Goal: Task Accomplishment & Management: Manage account settings

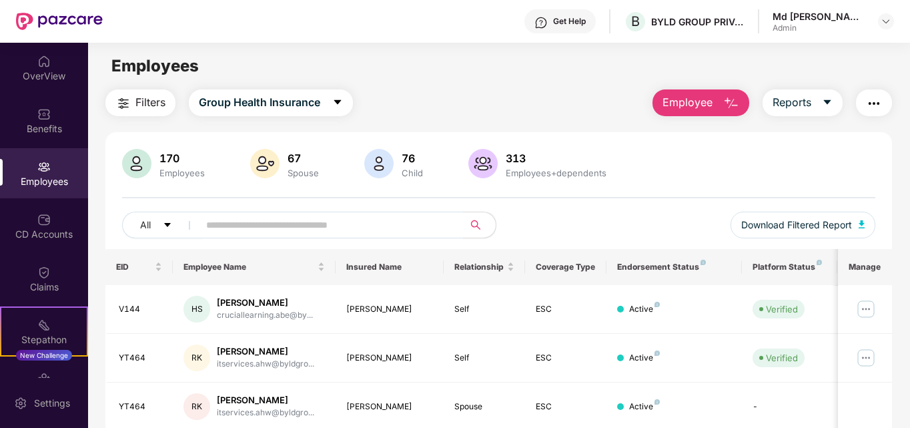
scroll to position [337, 0]
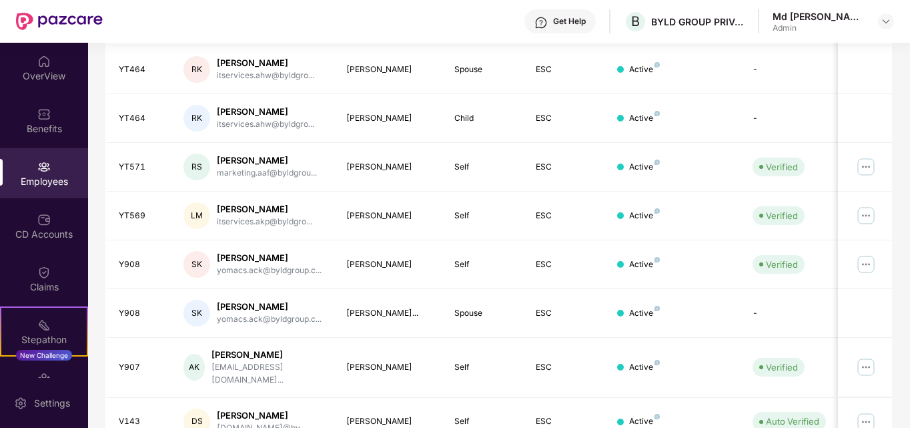
click at [904, 307] on div "Filters Group Health Insurance Employee Reports 170 Employees 67 Spouse 76 Chil…" at bounding box center [498, 123] width 821 height 742
click at [30, 164] on div "Employees" at bounding box center [44, 173] width 88 height 50
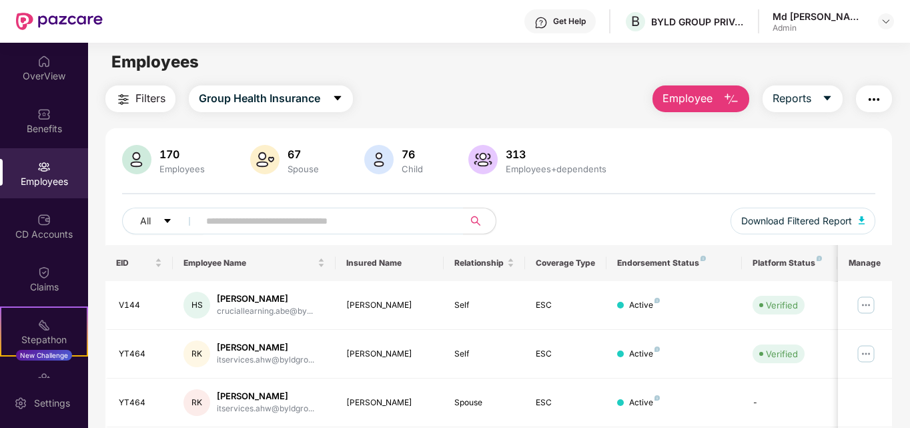
scroll to position [0, 0]
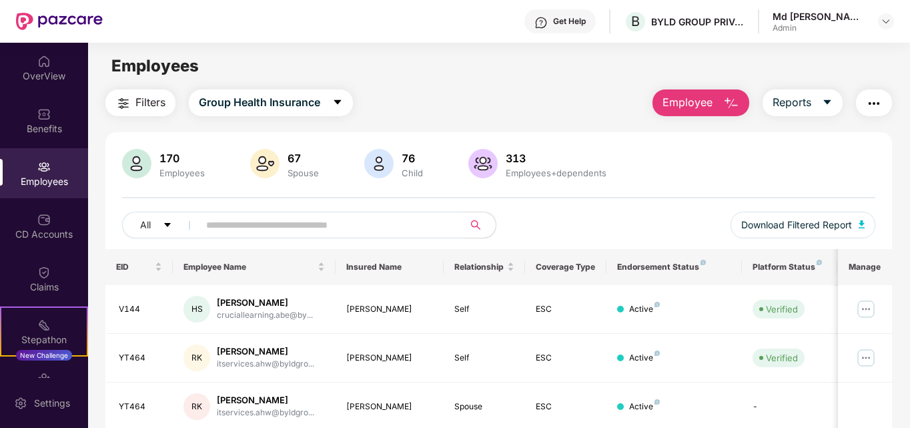
click at [719, 97] on button "Employee" at bounding box center [701, 102] width 97 height 27
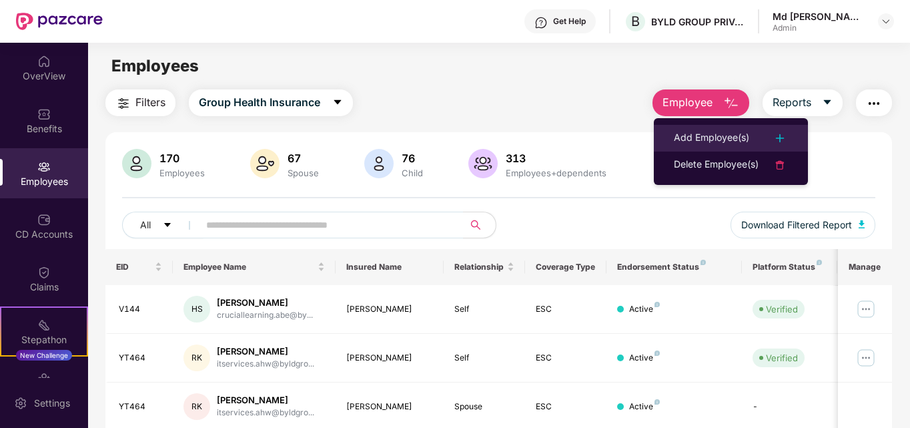
click at [716, 136] on div "Add Employee(s)" at bounding box center [711, 138] width 75 height 16
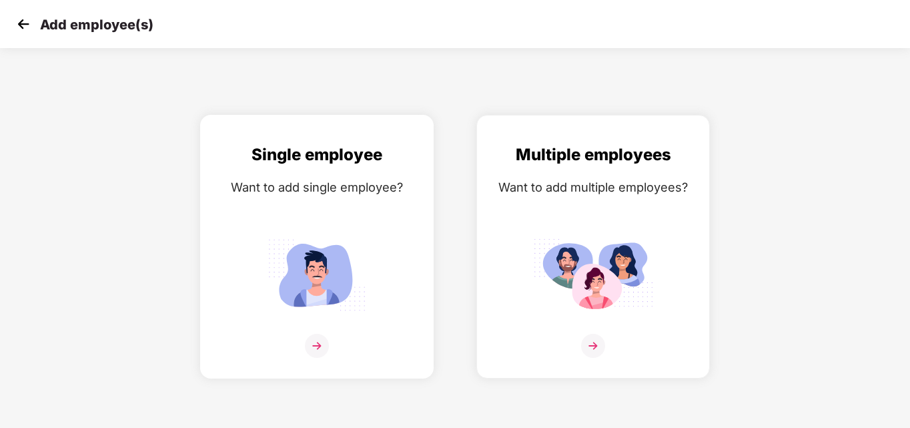
click at [316, 348] on img at bounding box center [317, 346] width 24 height 24
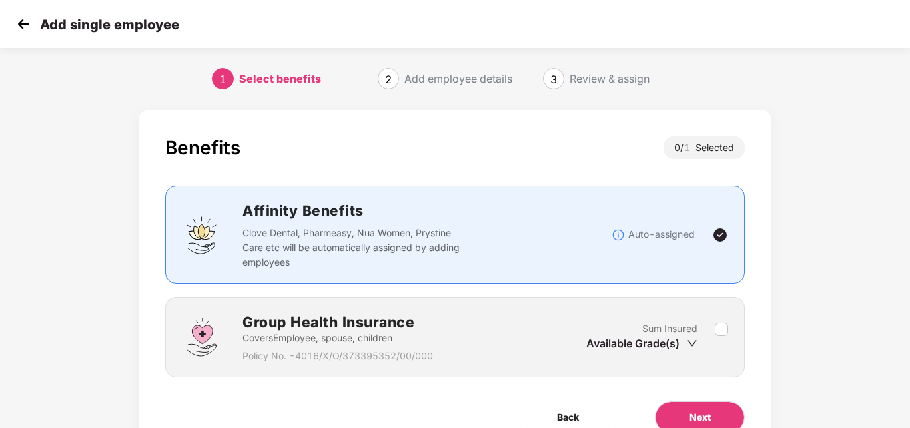
scroll to position [65, 0]
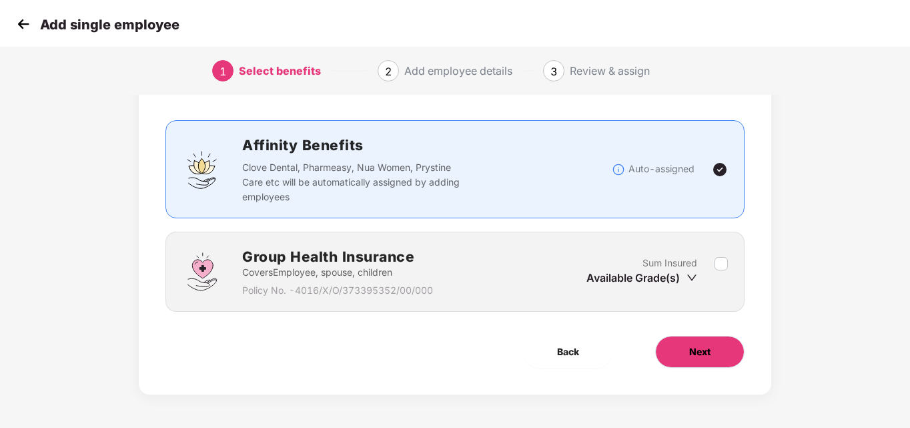
click at [710, 354] on span "Next" at bounding box center [699, 351] width 21 height 15
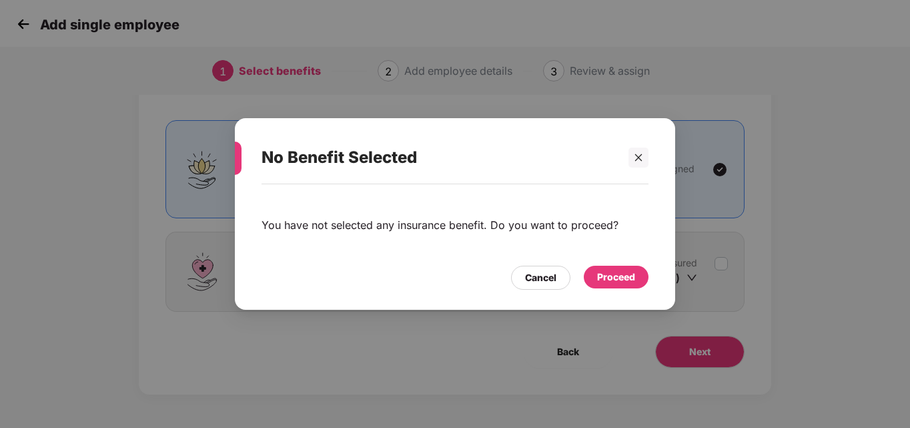
click at [618, 278] on div "Proceed" at bounding box center [616, 277] width 38 height 15
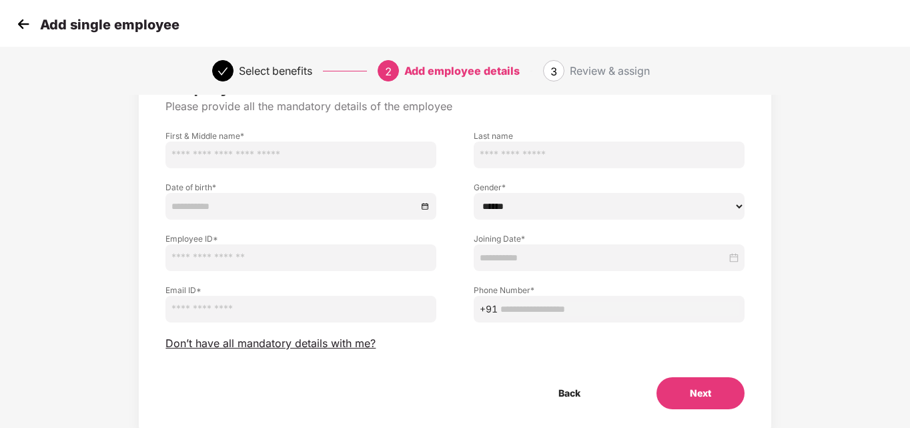
scroll to position [0, 0]
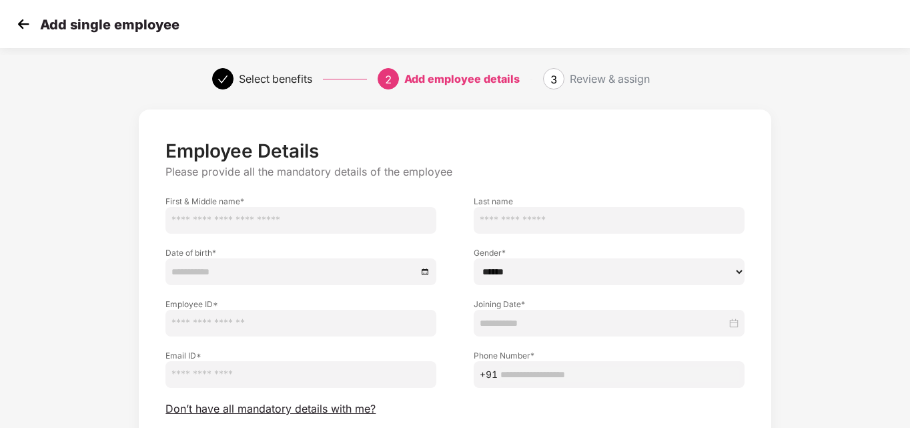
click at [24, 21] on img at bounding box center [23, 24] width 20 height 20
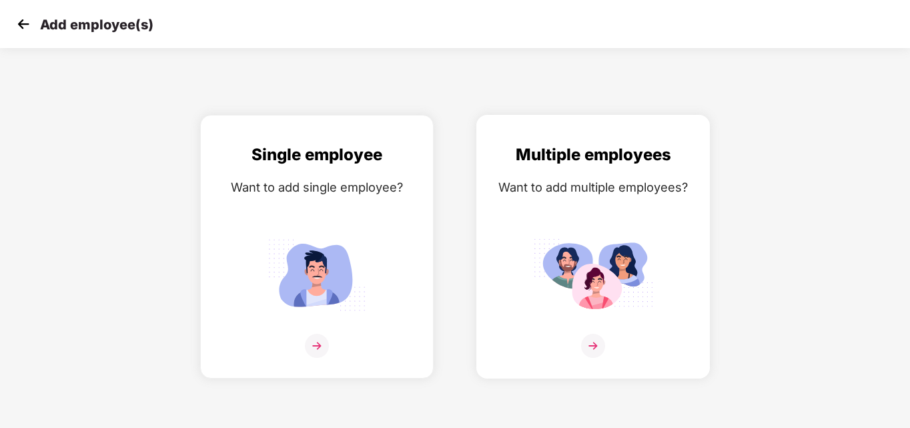
click at [587, 346] on img at bounding box center [593, 346] width 24 height 24
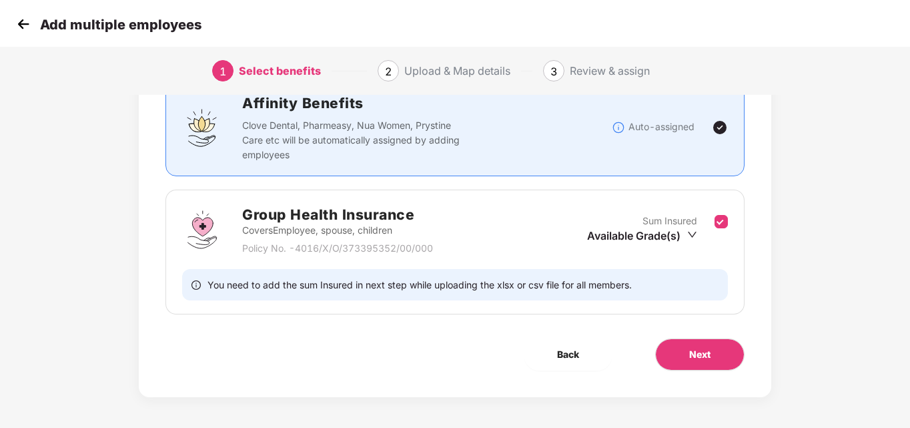
scroll to position [110, 0]
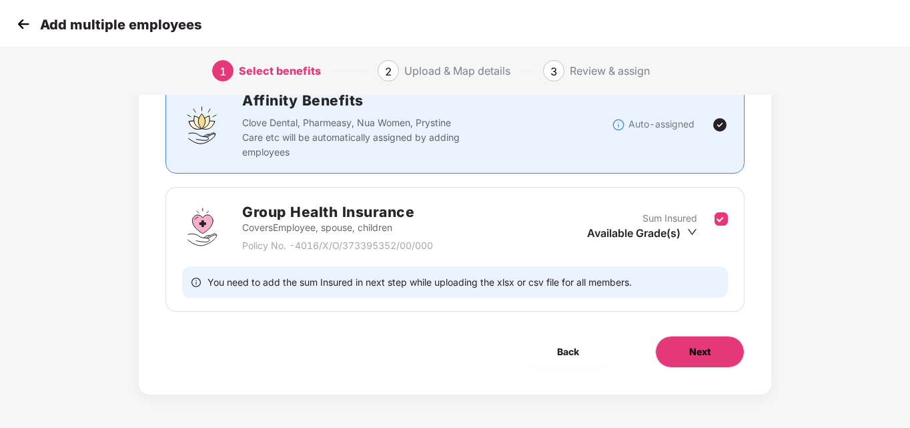
click at [698, 354] on span "Next" at bounding box center [699, 351] width 21 height 15
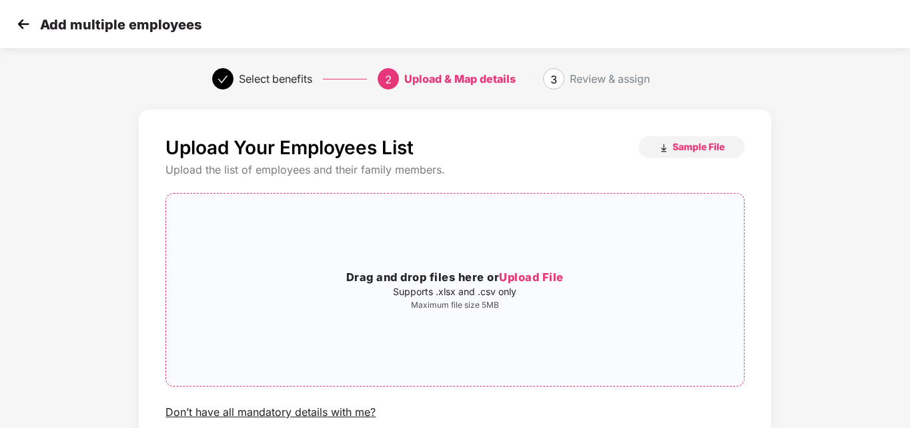
click at [545, 276] on span "Upload File" at bounding box center [531, 276] width 65 height 13
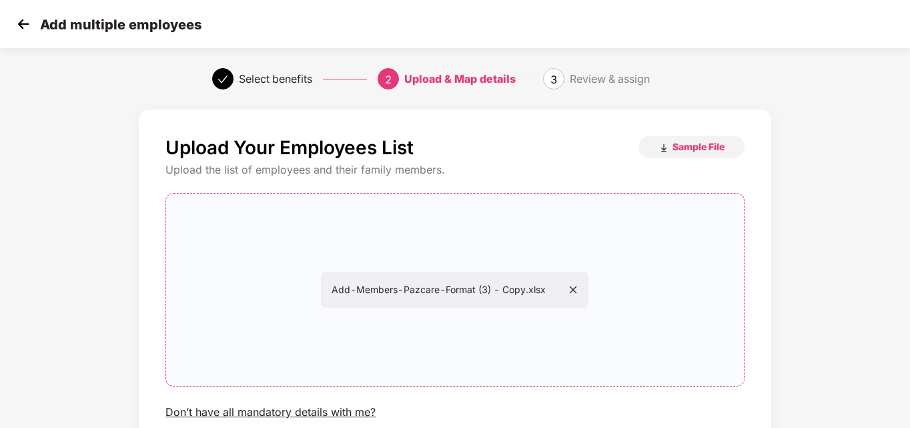
click at [846, 346] on div "Upload Your Employees List Sample File Upload the list of employees and their f…" at bounding box center [455, 319] width 910 height 433
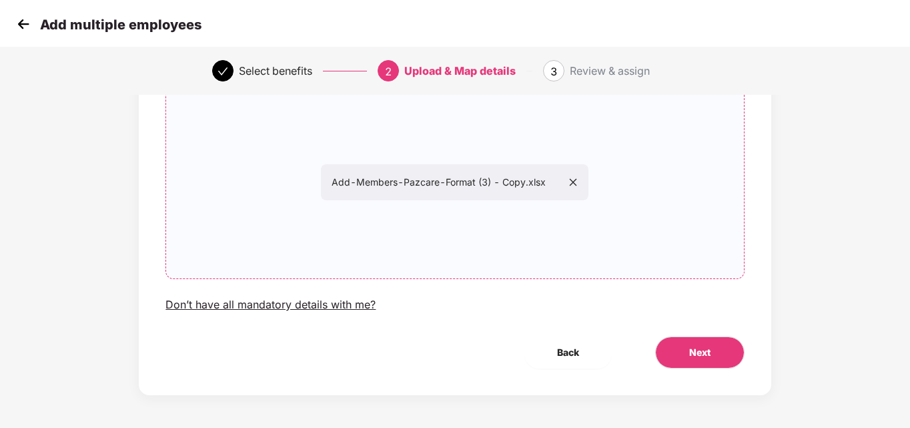
scroll to position [108, 0]
click at [699, 352] on span "Next" at bounding box center [699, 351] width 21 height 15
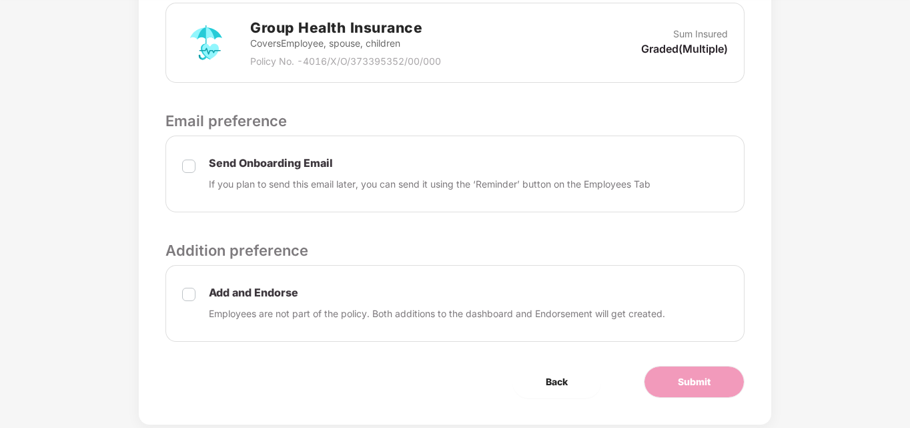
scroll to position [460, 0]
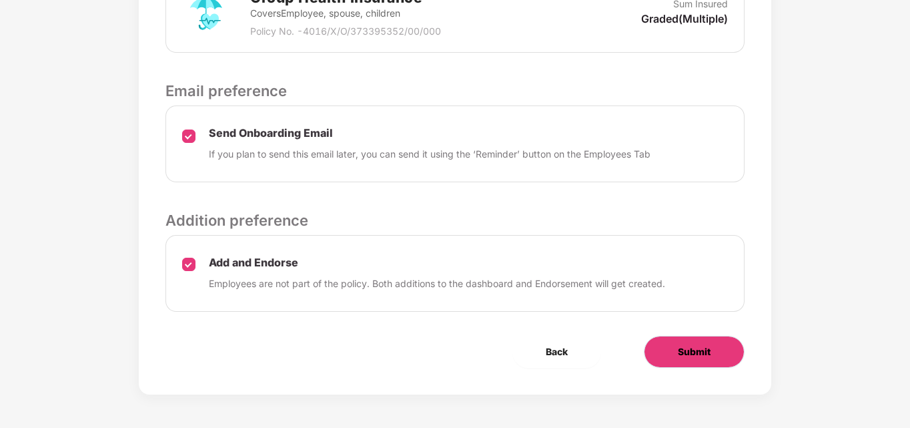
click at [708, 350] on span "Submit" at bounding box center [694, 351] width 33 height 15
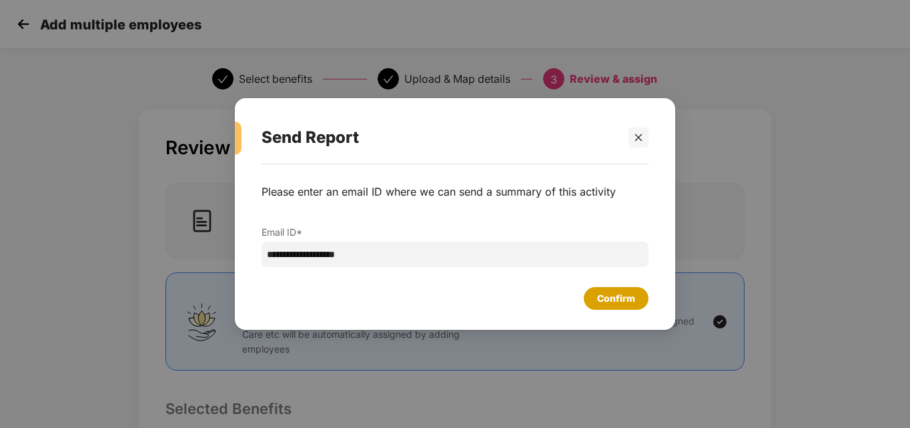
click at [619, 298] on div "Confirm" at bounding box center [616, 298] width 38 height 15
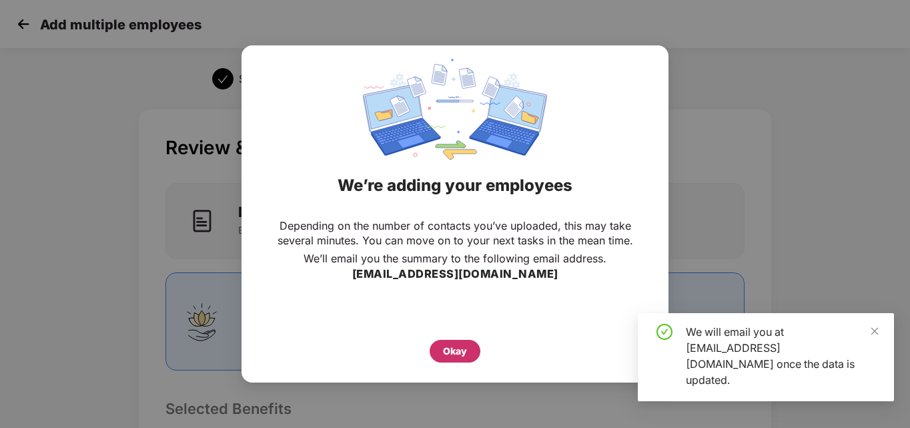
click at [461, 351] on div "Okay" at bounding box center [455, 351] width 24 height 15
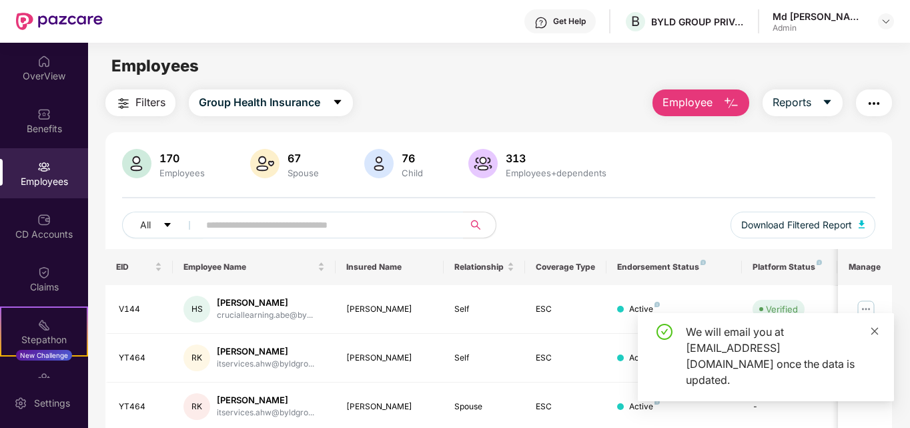
click at [877, 336] on icon "close" at bounding box center [874, 330] width 9 height 9
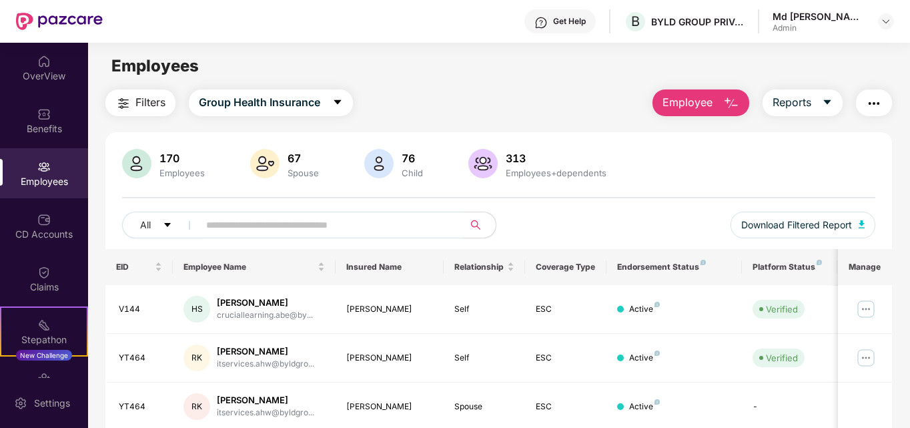
click at [715, 99] on button "Employee" at bounding box center [701, 102] width 97 height 27
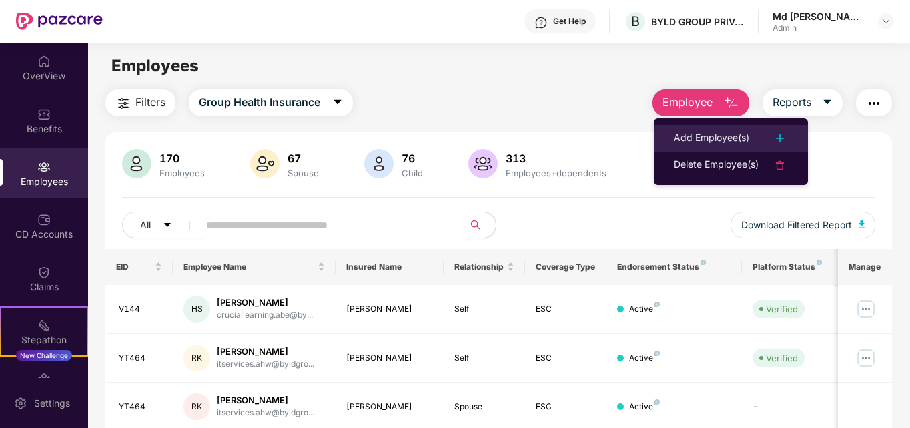
click at [704, 139] on div "Add Employee(s)" at bounding box center [711, 138] width 75 height 16
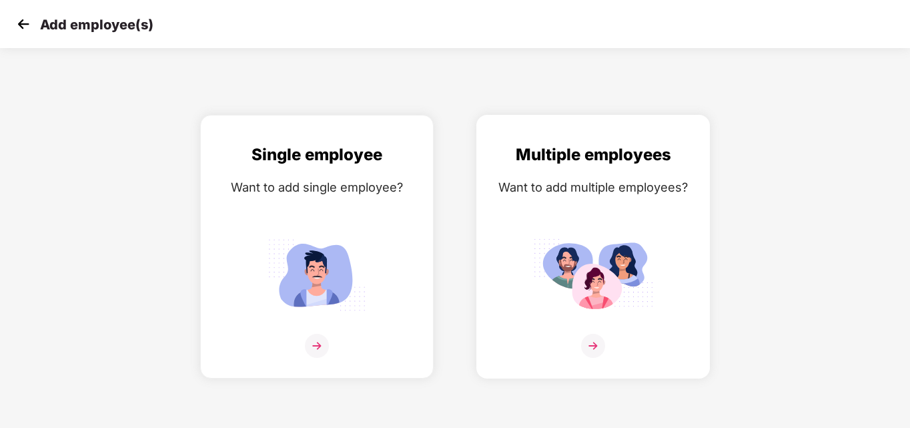
click at [594, 349] on img at bounding box center [593, 346] width 24 height 24
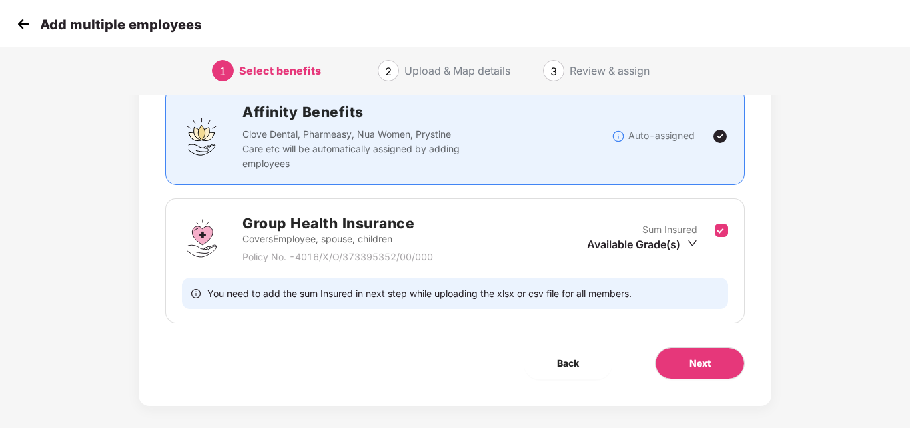
scroll to position [110, 0]
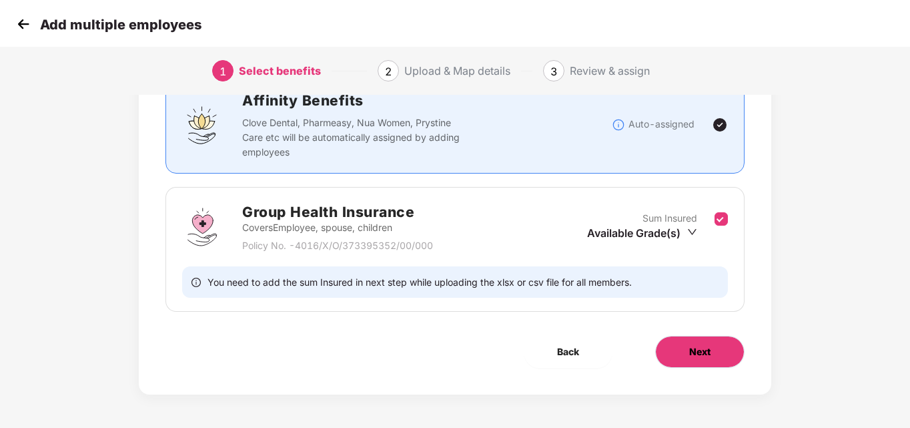
click at [709, 348] on span "Next" at bounding box center [699, 351] width 21 height 15
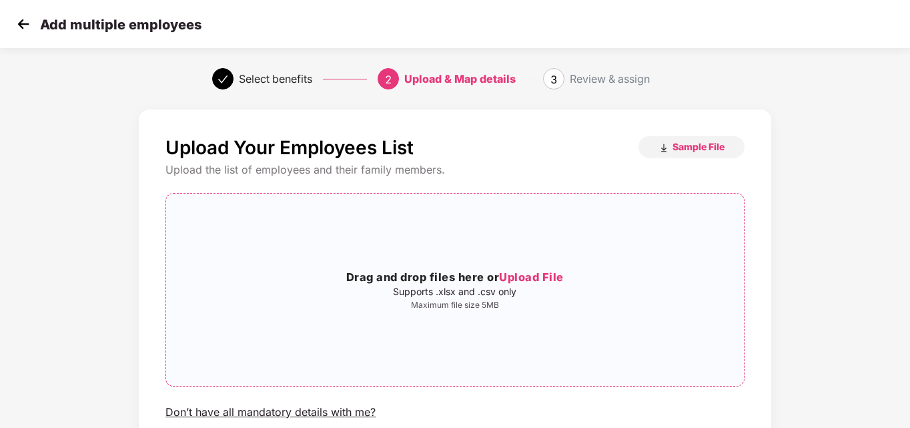
click at [534, 268] on div "Drag and drop files here or Upload File Supports .xlsx and .csv only Maximum fi…" at bounding box center [454, 289] width 577 height 171
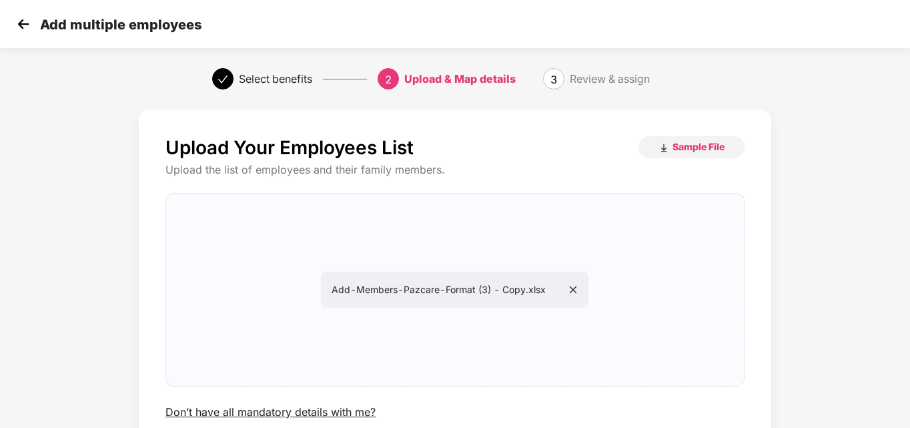
scroll to position [108, 0]
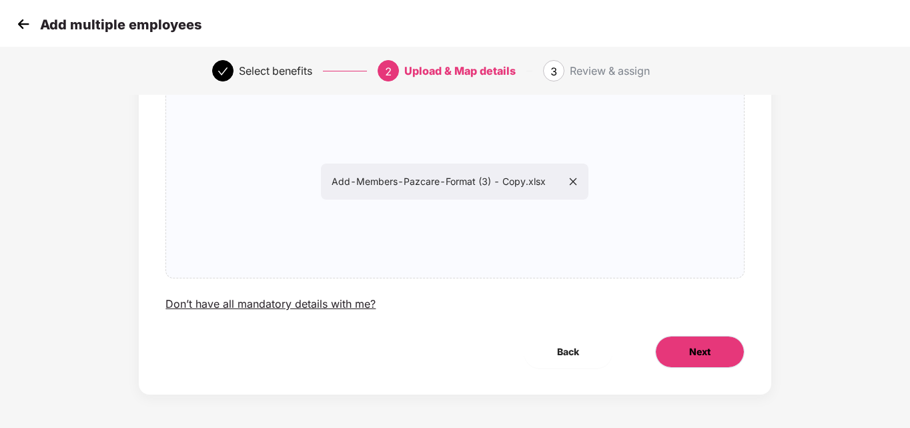
click at [701, 352] on span "Next" at bounding box center [699, 351] width 21 height 15
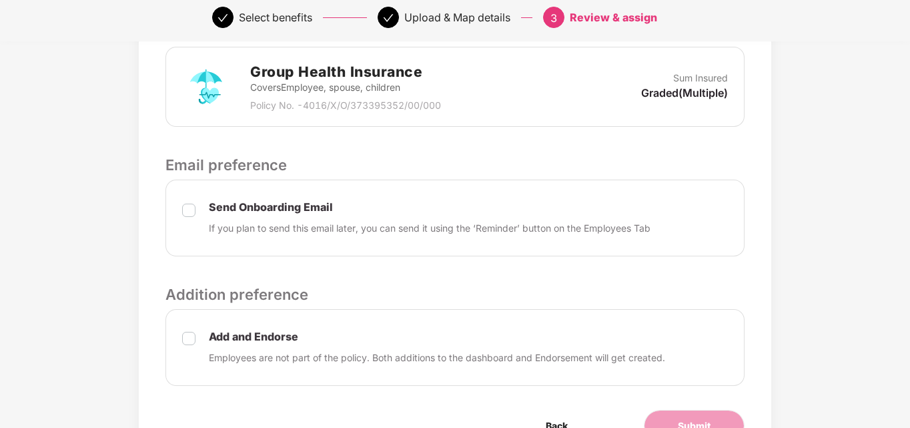
scroll to position [460, 0]
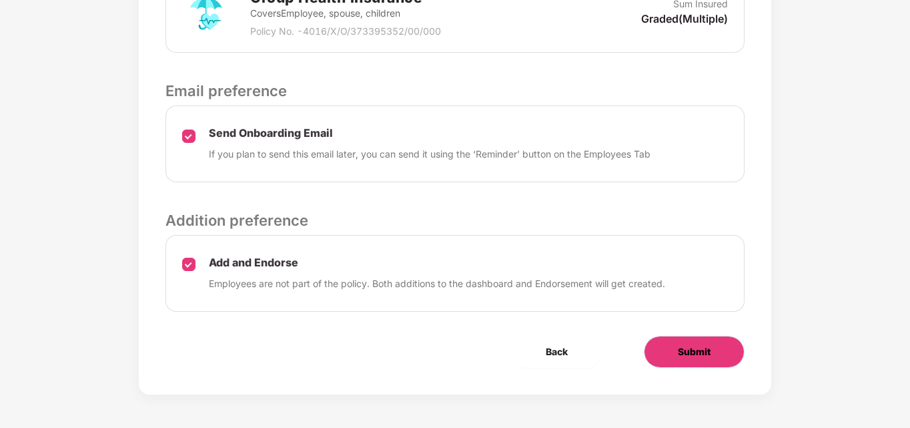
click at [684, 354] on span "Submit" at bounding box center [694, 351] width 33 height 15
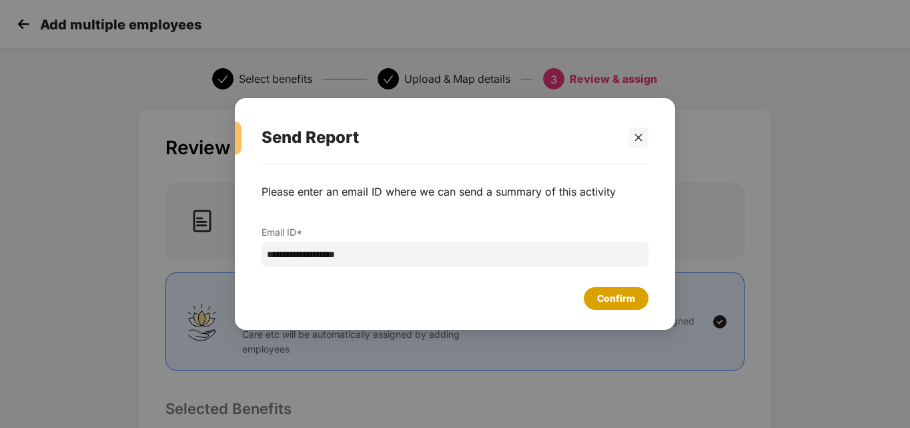
click at [635, 292] on div "Confirm" at bounding box center [616, 298] width 38 height 15
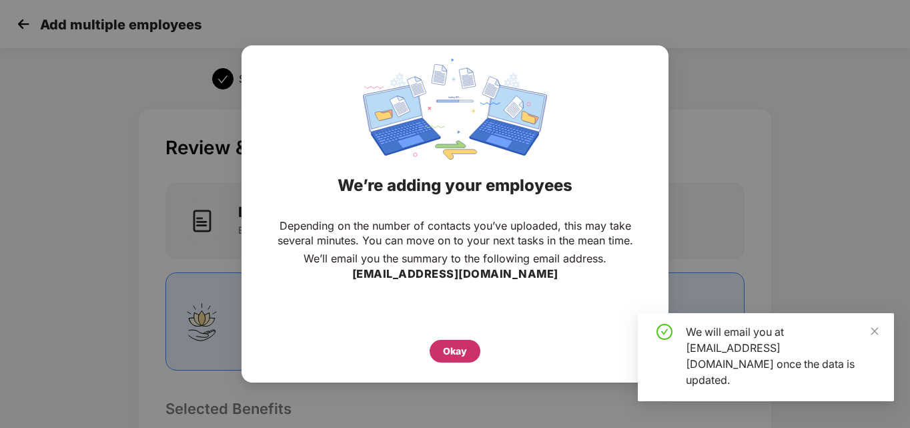
click at [450, 352] on div "Okay" at bounding box center [455, 351] width 24 height 15
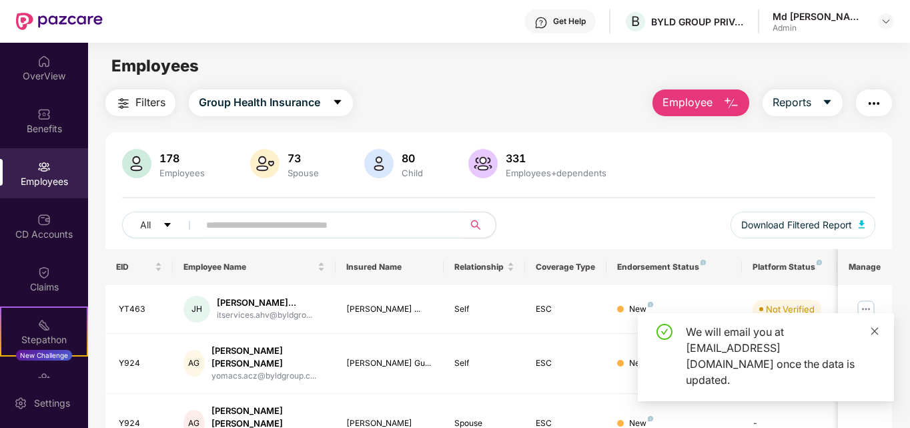
click at [877, 336] on icon "close" at bounding box center [874, 330] width 9 height 9
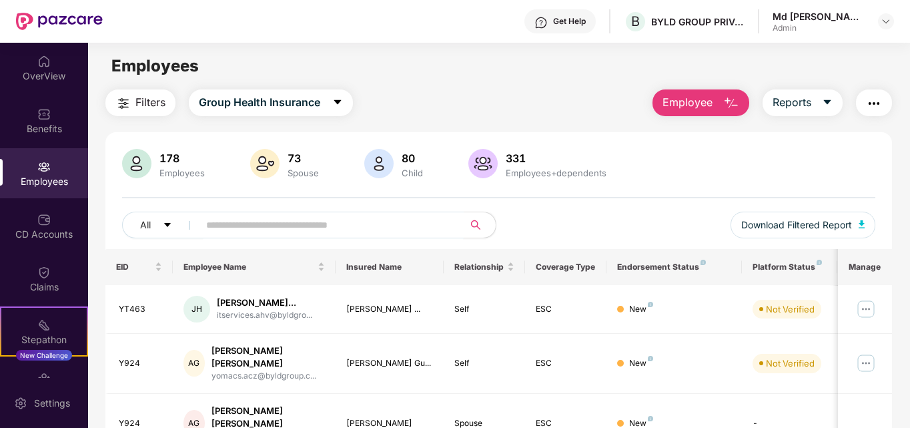
click at [336, 234] on input "text" at bounding box center [326, 225] width 240 height 20
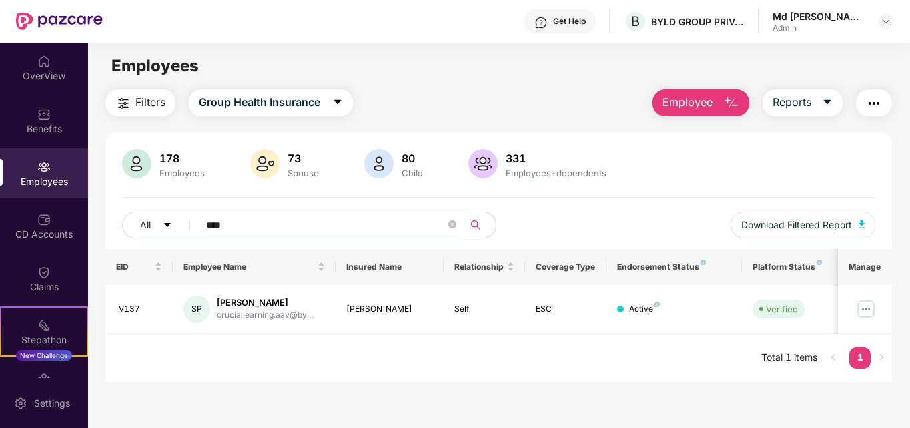
type input "****"
click at [709, 103] on span "Employee" at bounding box center [688, 102] width 50 height 17
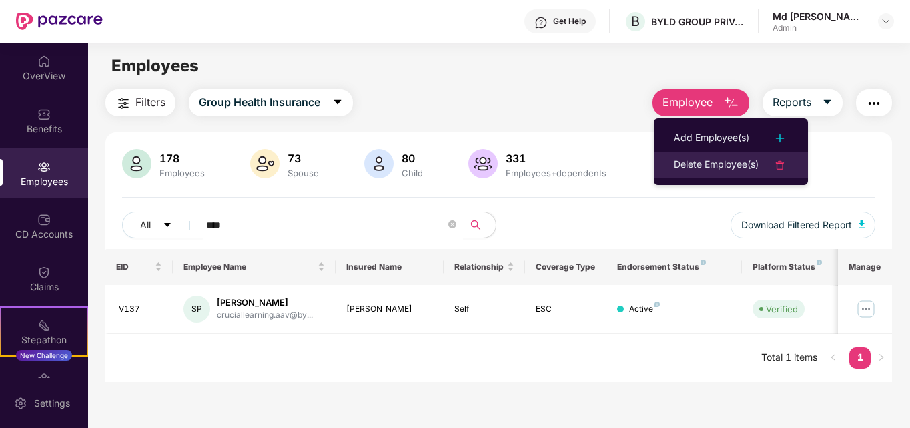
click at [721, 165] on div "Delete Employee(s)" at bounding box center [716, 165] width 85 height 16
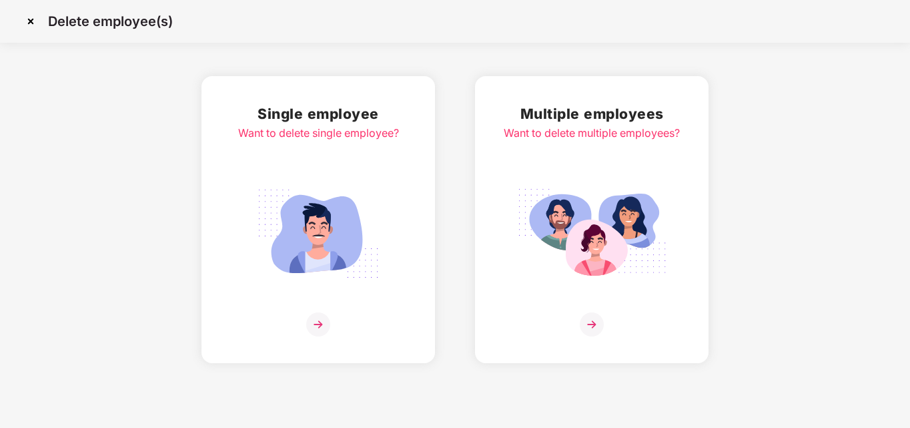
click at [324, 318] on img at bounding box center [318, 324] width 24 height 24
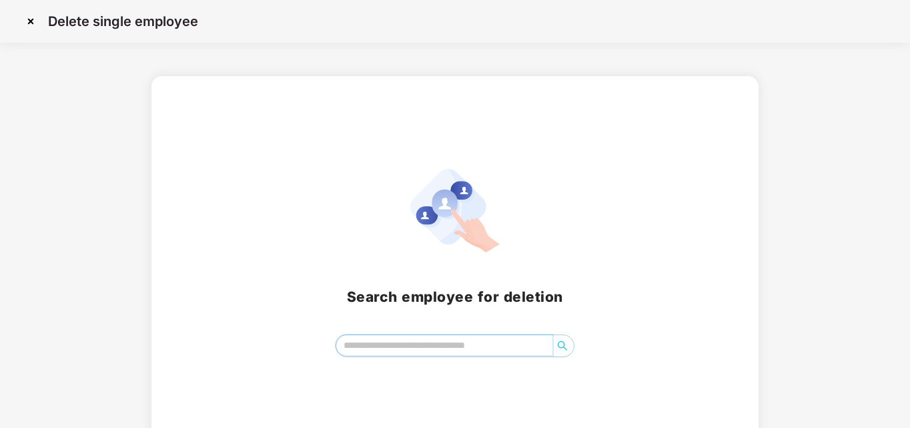
click at [407, 344] on input "search" at bounding box center [444, 345] width 217 height 20
type input "*"
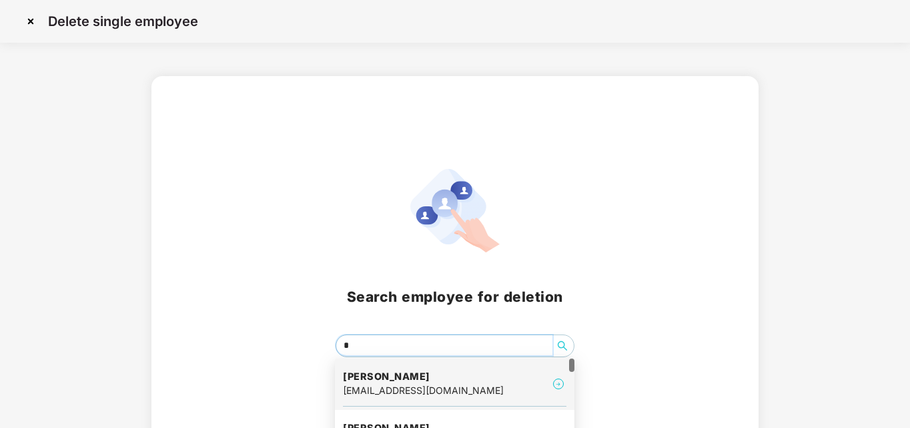
click at [414, 387] on div "[EMAIL_ADDRESS][DOMAIN_NAME]" at bounding box center [423, 390] width 161 height 15
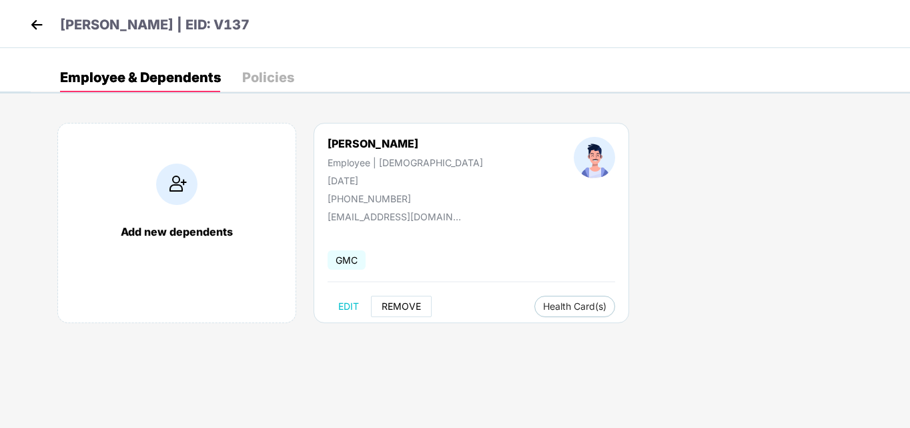
click at [405, 306] on span "REMOVE" at bounding box center [401, 306] width 39 height 11
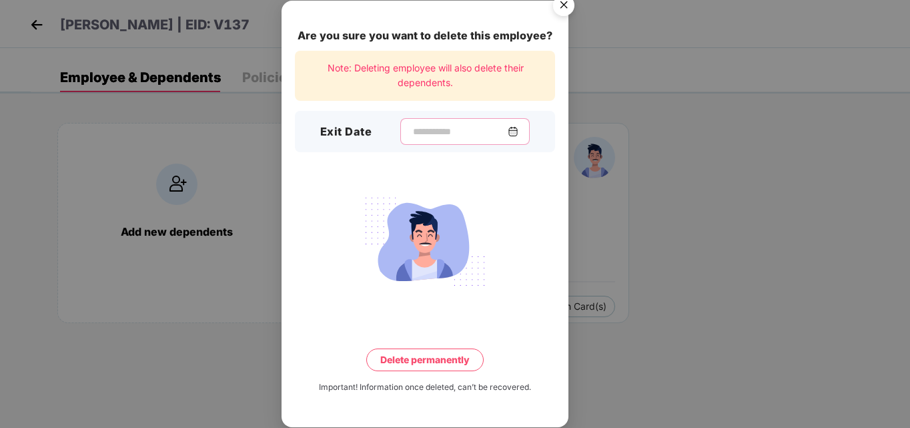
click at [412, 136] on input at bounding box center [460, 132] width 96 height 14
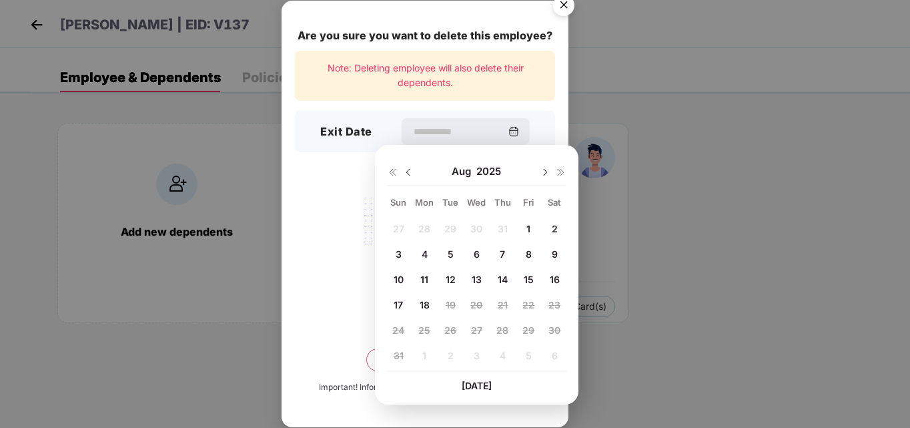
click at [410, 173] on img at bounding box center [408, 172] width 11 height 11
click at [526, 280] on div "29 30 1 2 3 4 5 6 7 8 9 10 11 12 13 14 15 16 17 18 19 20 21 22 23 24 25 26 27 2…" at bounding box center [477, 294] width 180 height 152
click at [397, 303] on span "20" at bounding box center [398, 304] width 12 height 11
type input "**********"
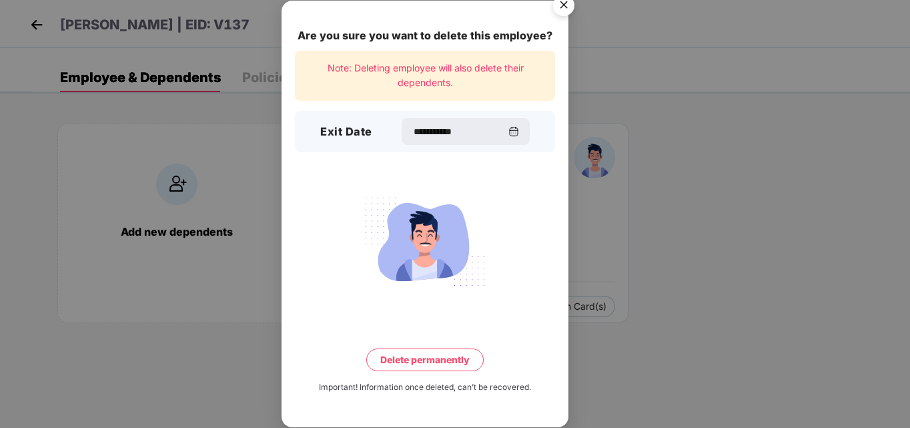
click at [443, 358] on button "Delete permanently" at bounding box center [424, 359] width 117 height 23
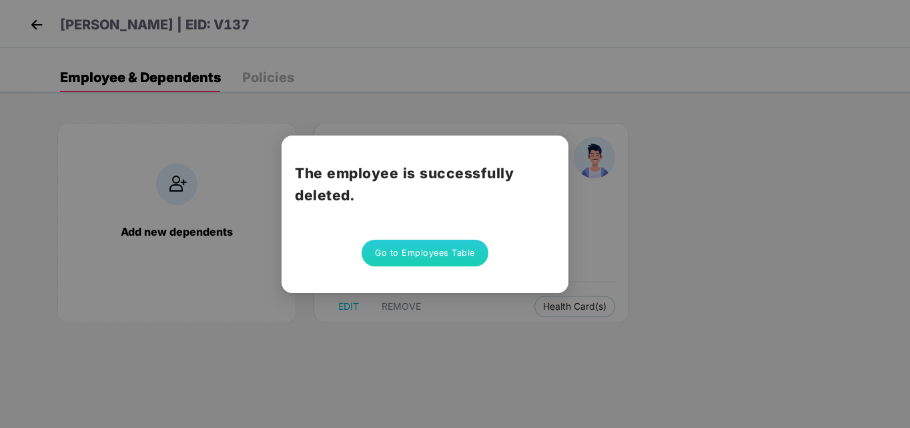
click at [442, 252] on button "Go to Employees Table" at bounding box center [425, 253] width 127 height 27
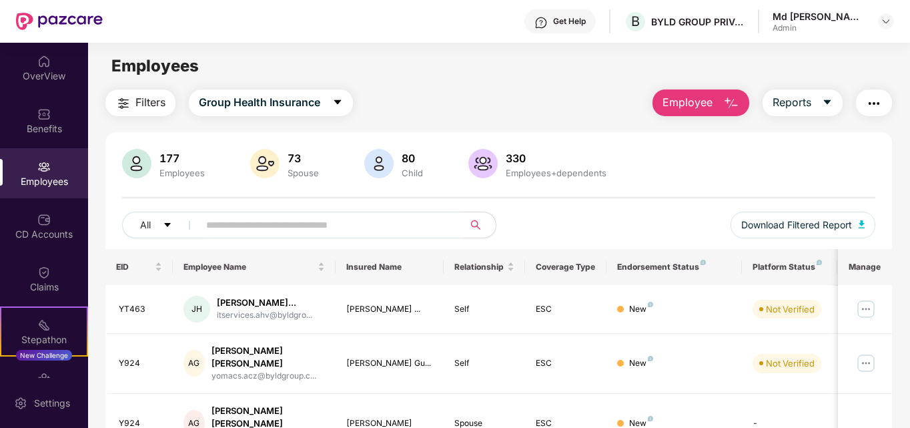
click at [718, 108] on button "Employee" at bounding box center [701, 102] width 97 height 27
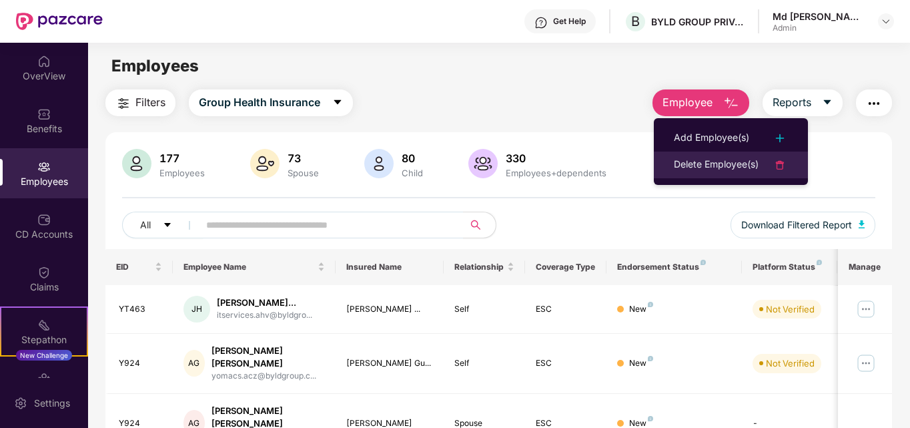
click at [718, 163] on div "Delete Employee(s)" at bounding box center [716, 165] width 85 height 16
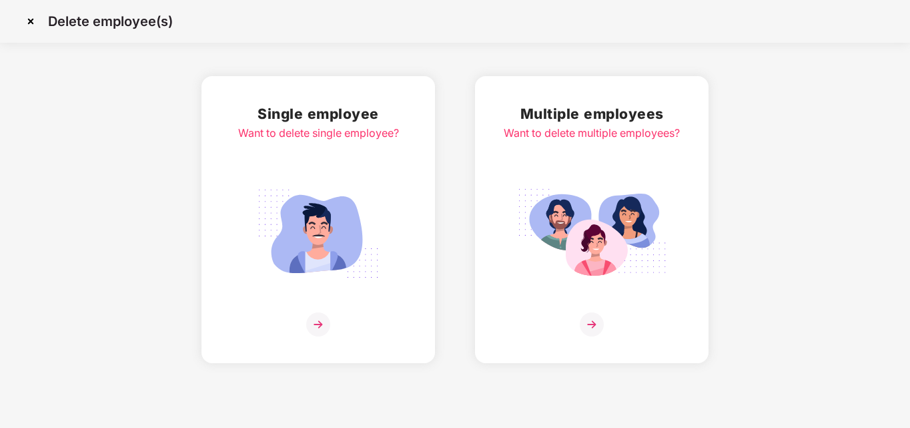
click at [312, 324] on img at bounding box center [318, 324] width 24 height 24
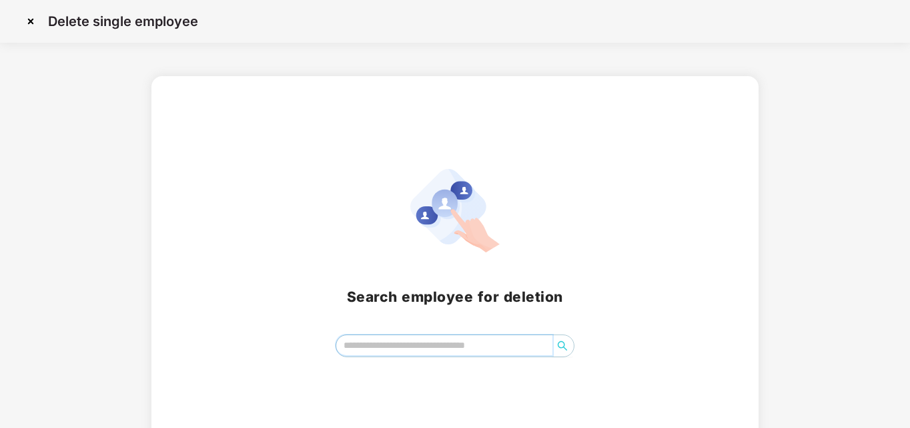
click at [420, 347] on input "search" at bounding box center [444, 345] width 217 height 20
type input "***"
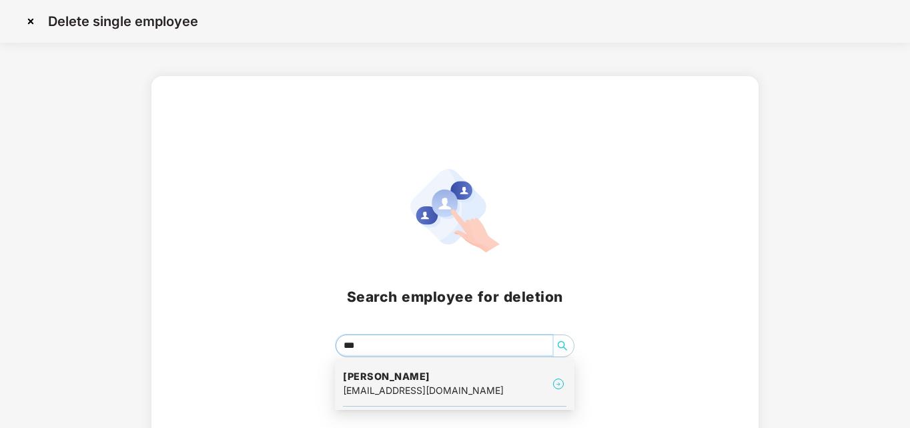
click at [416, 381] on h4 "[PERSON_NAME]" at bounding box center [423, 376] width 161 height 13
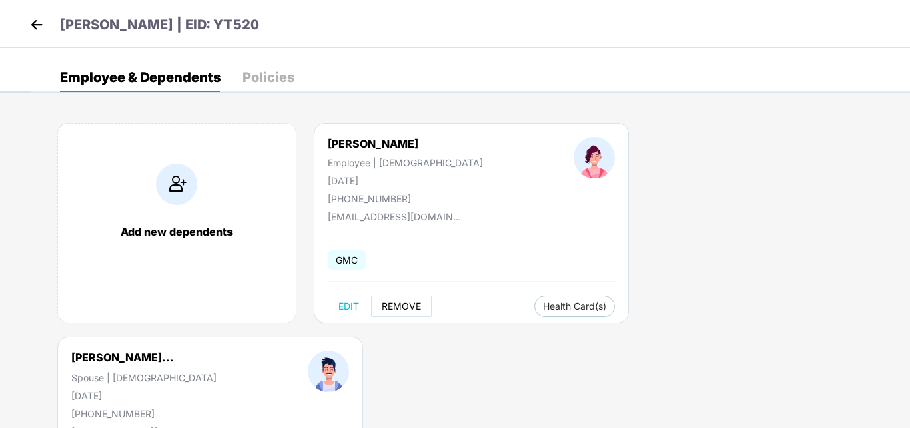
click at [405, 306] on span "REMOVE" at bounding box center [401, 306] width 39 height 11
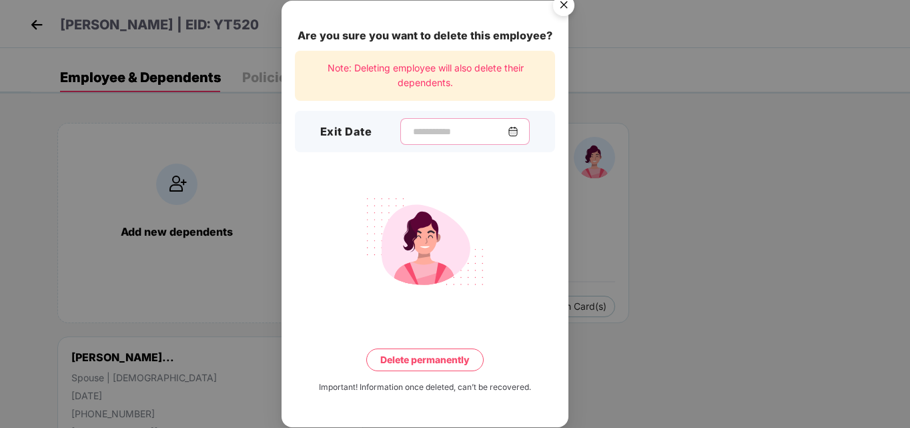
click at [414, 131] on input at bounding box center [460, 132] width 96 height 14
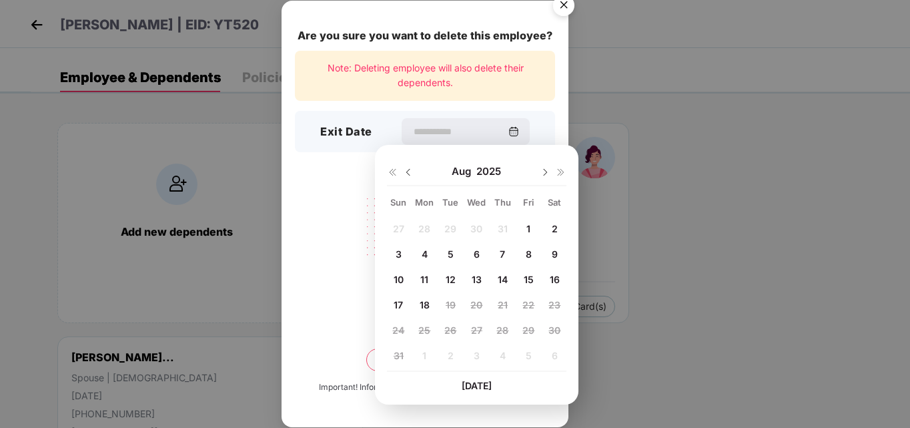
click at [405, 175] on img at bounding box center [408, 172] width 11 height 11
click at [529, 306] on span "25" at bounding box center [528, 304] width 12 height 11
type input "**********"
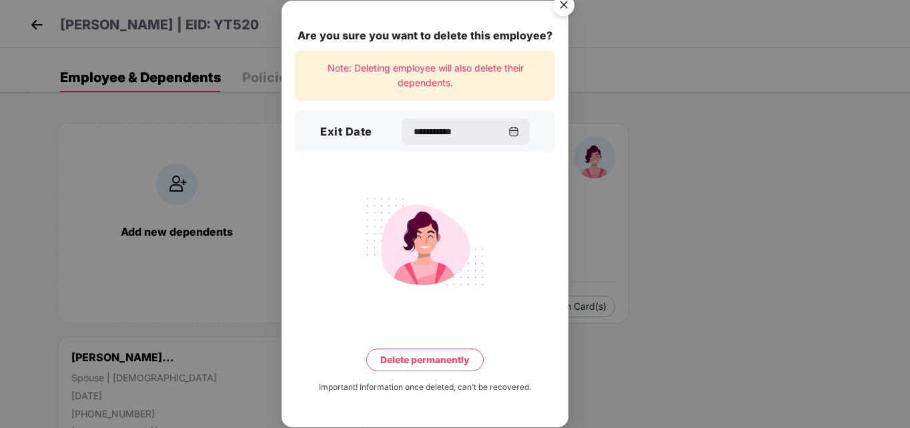
click at [432, 361] on button "Delete permanently" at bounding box center [424, 359] width 117 height 23
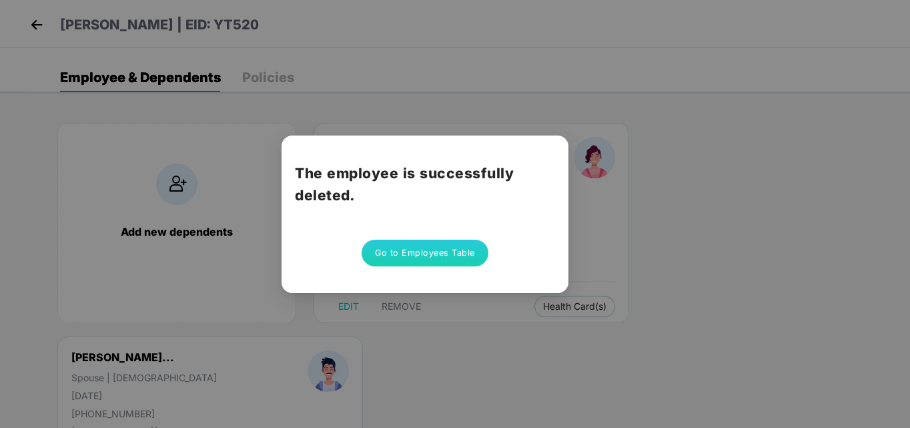
click at [406, 248] on button "Go to Employees Table" at bounding box center [425, 253] width 127 height 27
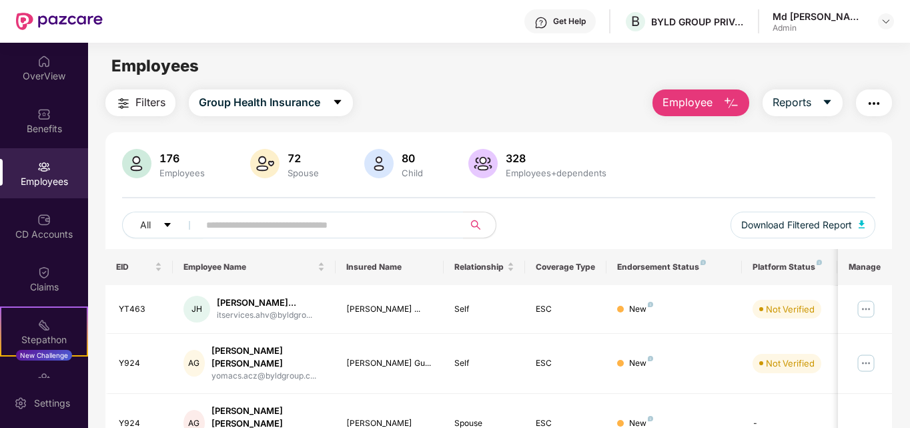
click at [701, 105] on span "Employee" at bounding box center [688, 102] width 50 height 17
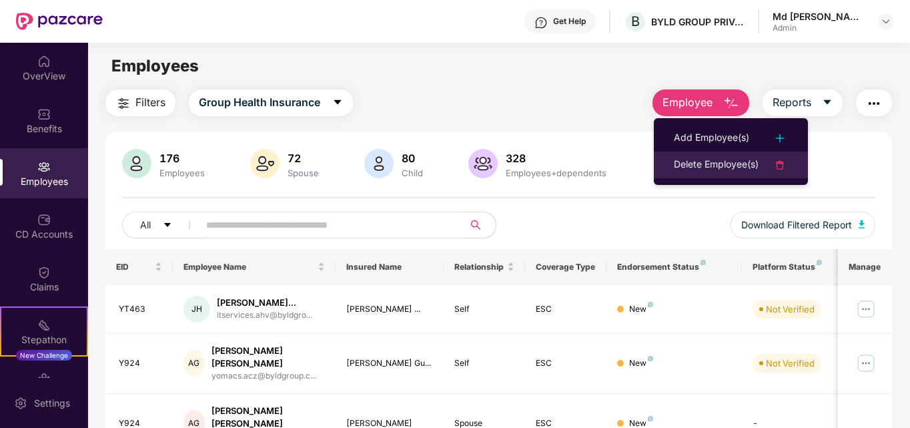
click at [714, 164] on div "Delete Employee(s)" at bounding box center [716, 165] width 85 height 16
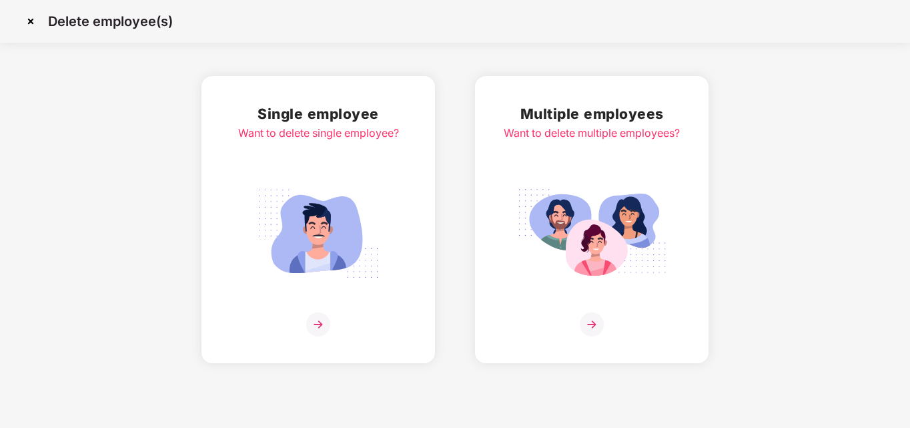
click at [314, 323] on img at bounding box center [318, 324] width 24 height 24
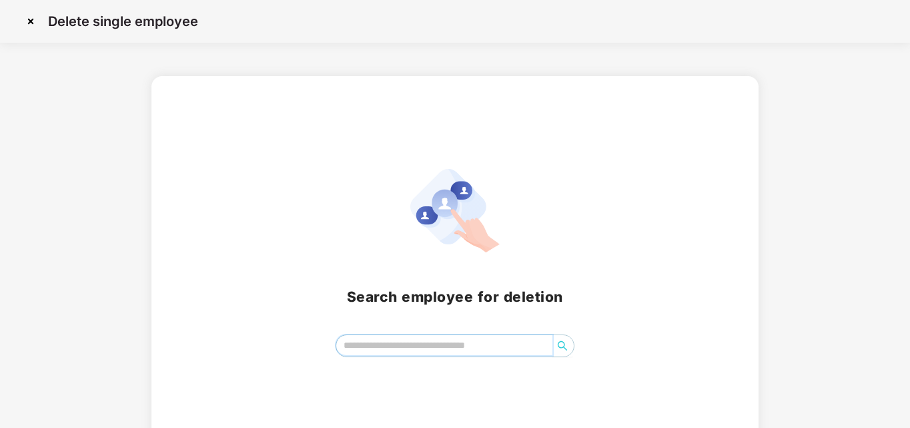
click at [402, 344] on input "search" at bounding box center [444, 345] width 217 height 20
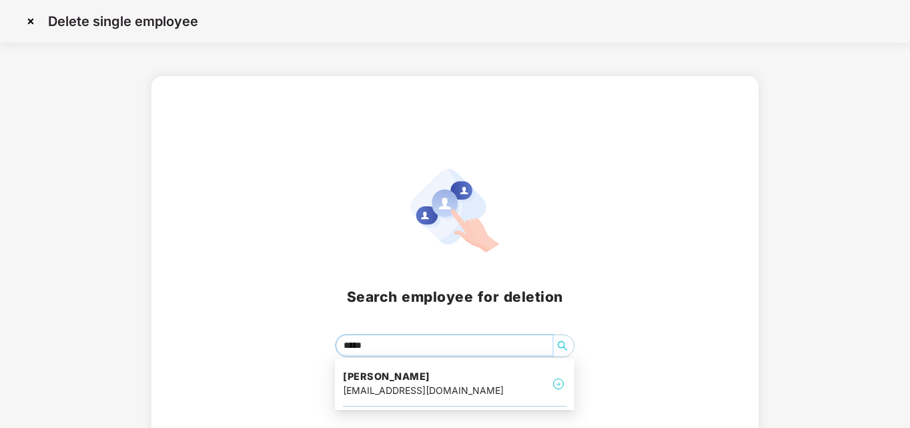
type input "******"
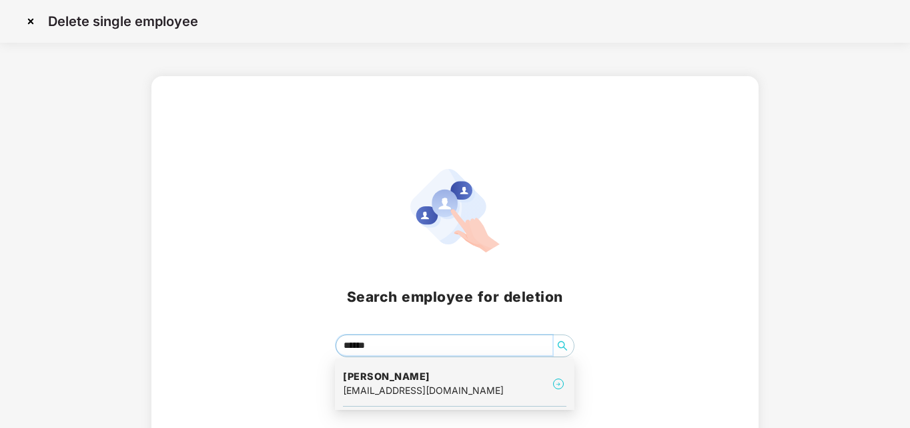
click at [435, 390] on div "[EMAIL_ADDRESS][DOMAIN_NAME]" at bounding box center [423, 390] width 161 height 15
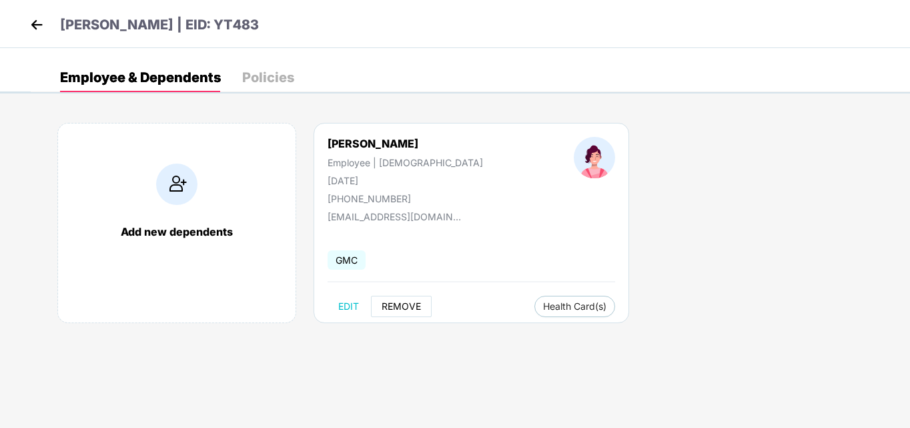
click at [402, 312] on button "REMOVE" at bounding box center [401, 306] width 61 height 21
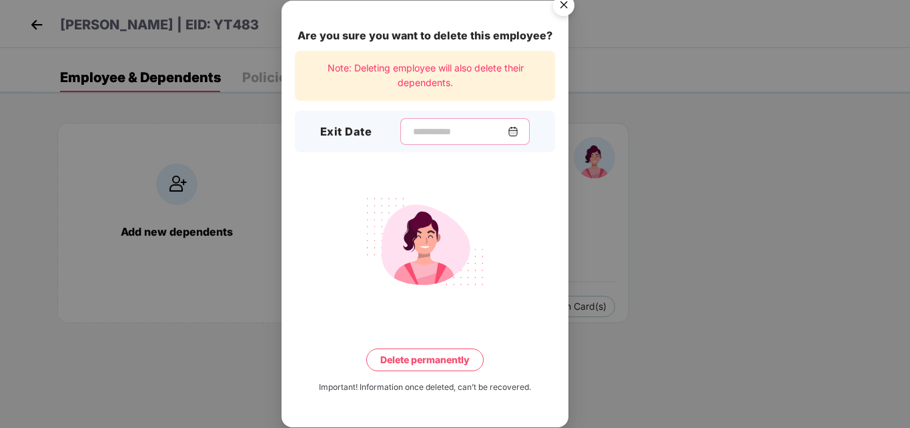
click at [412, 127] on input at bounding box center [460, 132] width 96 height 14
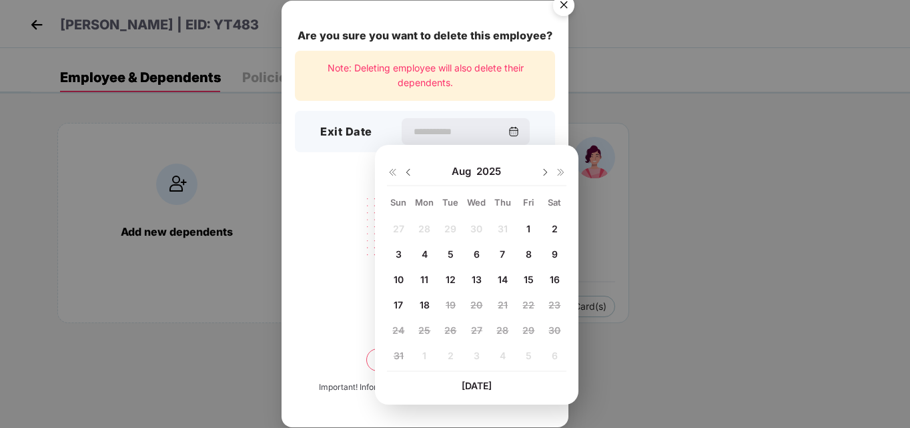
click at [406, 168] on img at bounding box center [408, 172] width 11 height 11
click at [400, 302] on span "20" at bounding box center [398, 304] width 12 height 11
type input "**********"
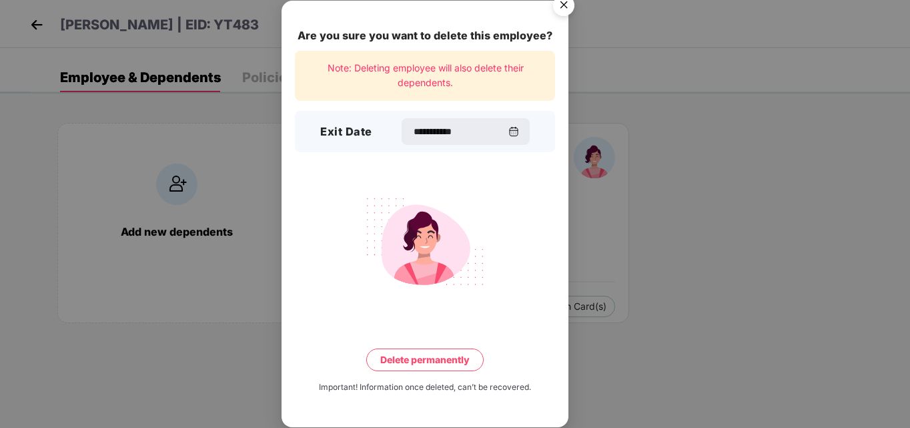
click at [434, 353] on button "Delete permanently" at bounding box center [424, 359] width 117 height 23
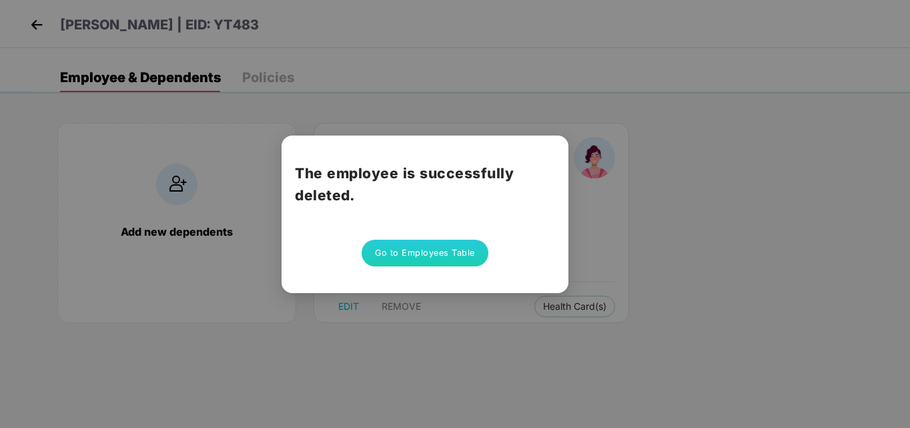
click at [439, 258] on button "Go to Employees Table" at bounding box center [425, 253] width 127 height 27
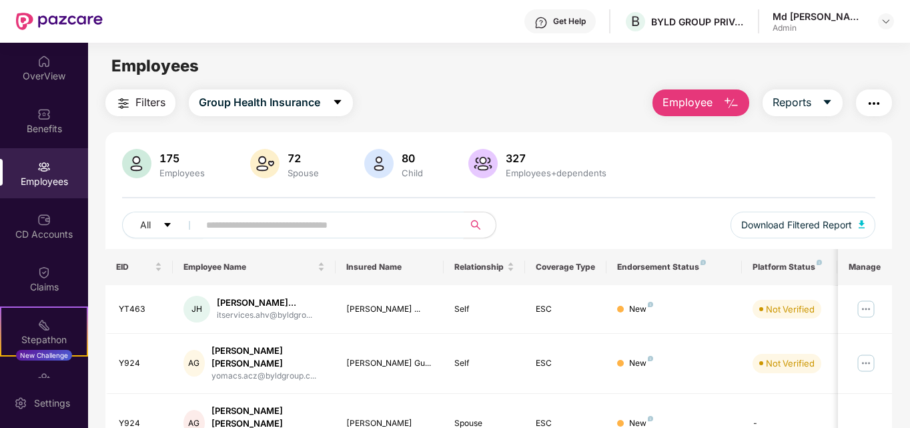
click at [330, 227] on input "text" at bounding box center [326, 225] width 240 height 20
click at [706, 107] on span "Employee" at bounding box center [688, 102] width 50 height 17
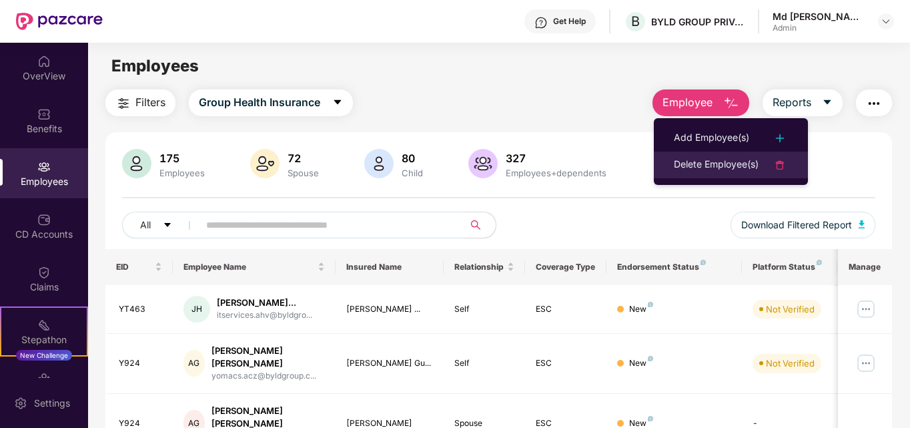
click at [716, 164] on div "Delete Employee(s)" at bounding box center [716, 165] width 85 height 16
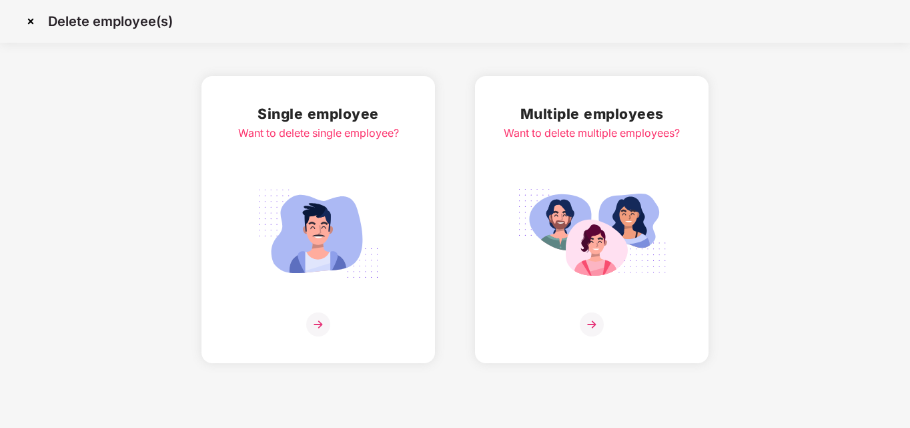
click at [320, 331] on img at bounding box center [318, 324] width 24 height 24
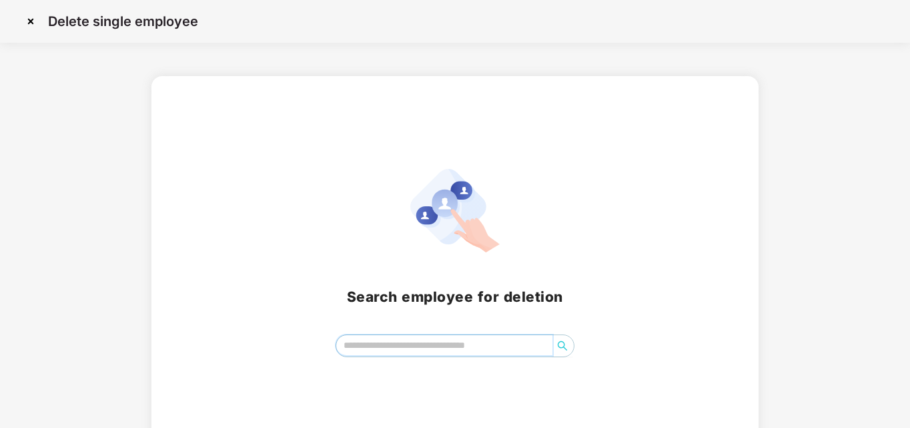
click at [427, 353] on input "search" at bounding box center [444, 345] width 217 height 20
type input "***"
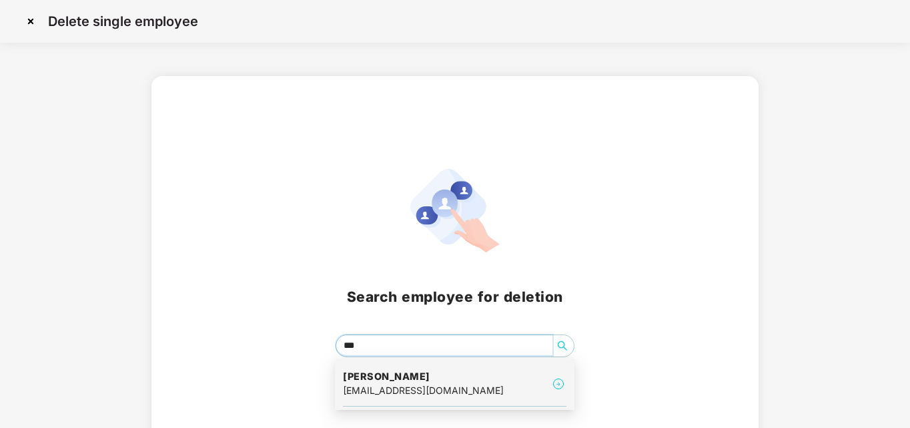
click at [404, 384] on div "[EMAIL_ADDRESS][DOMAIN_NAME]" at bounding box center [423, 390] width 161 height 15
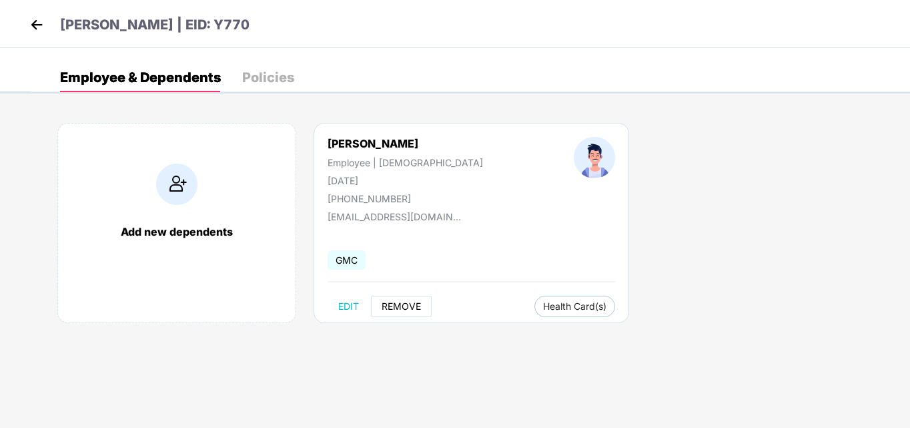
click at [399, 305] on span "REMOVE" at bounding box center [401, 306] width 39 height 11
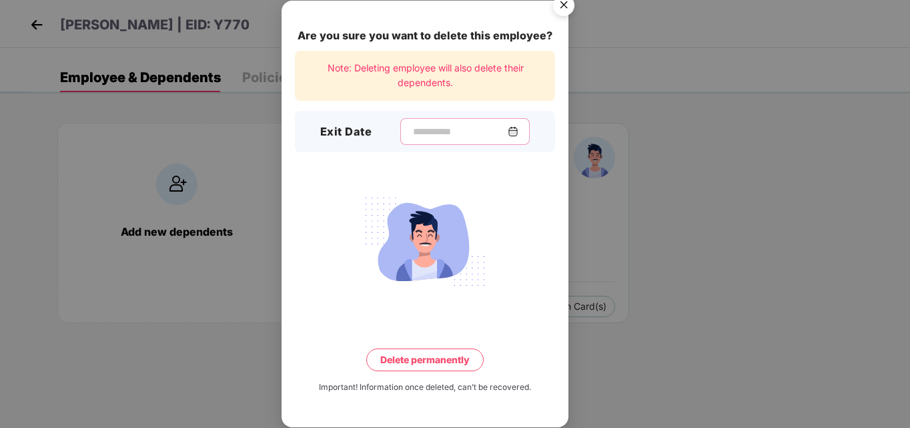
click at [432, 132] on input at bounding box center [460, 132] width 96 height 14
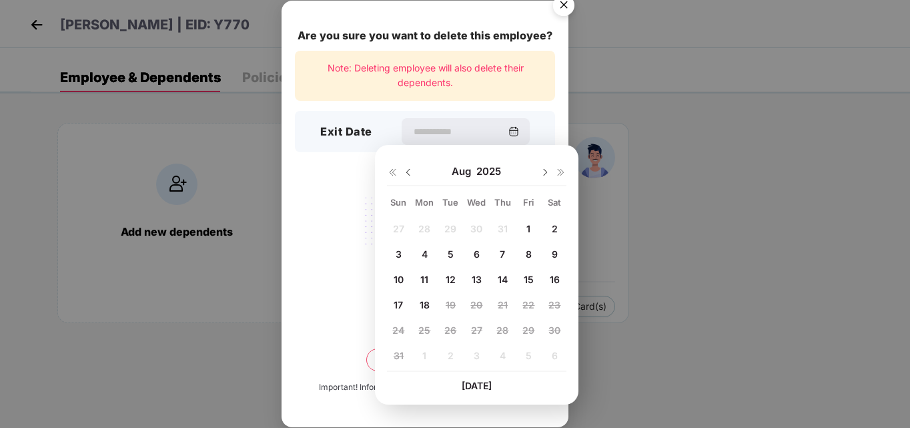
click at [410, 172] on img at bounding box center [408, 172] width 11 height 11
click at [398, 304] on span "20" at bounding box center [398, 304] width 12 height 11
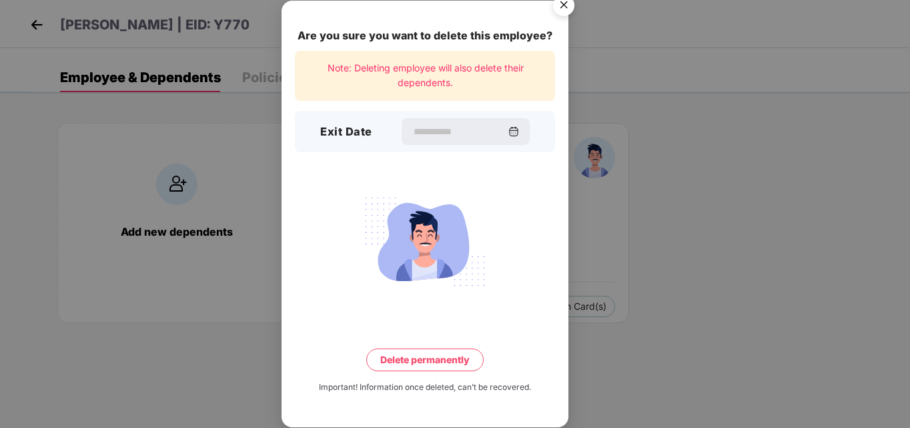
type input "**********"
click at [422, 362] on button "Delete permanently" at bounding box center [424, 359] width 117 height 23
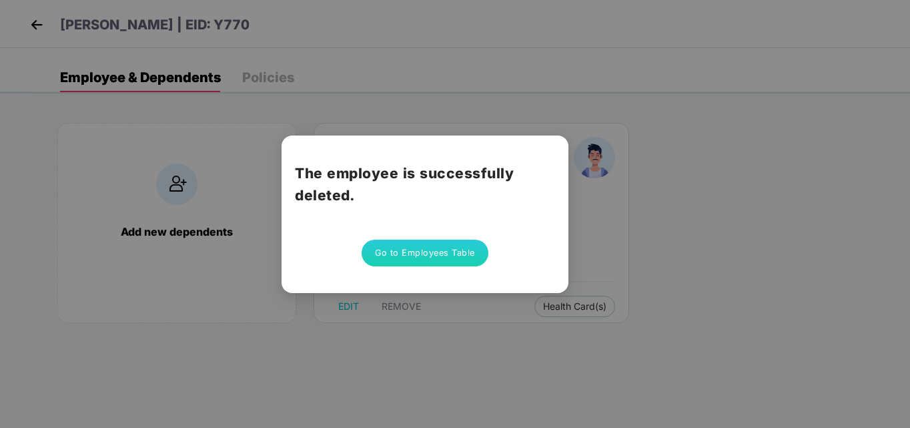
click at [456, 254] on button "Go to Employees Table" at bounding box center [425, 253] width 127 height 27
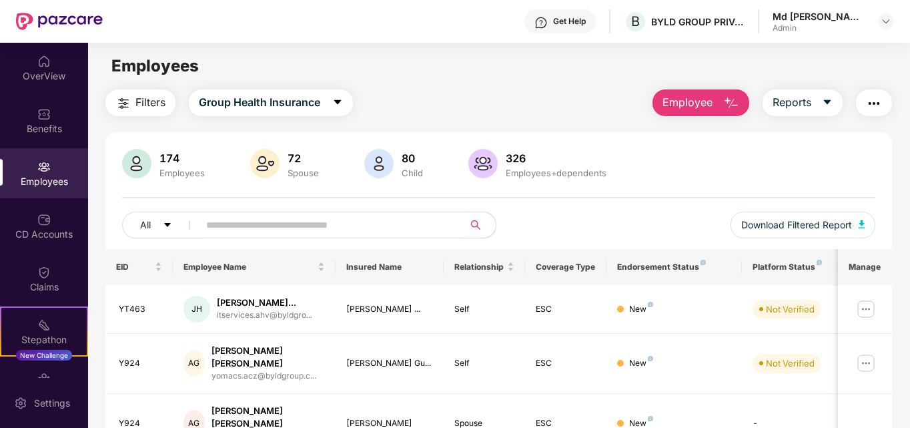
click at [711, 103] on span "Employee" at bounding box center [688, 102] width 50 height 17
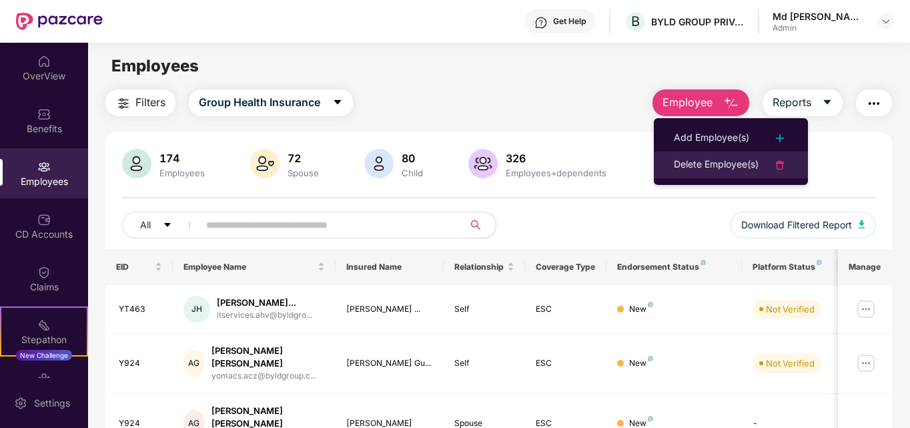
click at [717, 165] on div "Delete Employee(s)" at bounding box center [716, 165] width 85 height 16
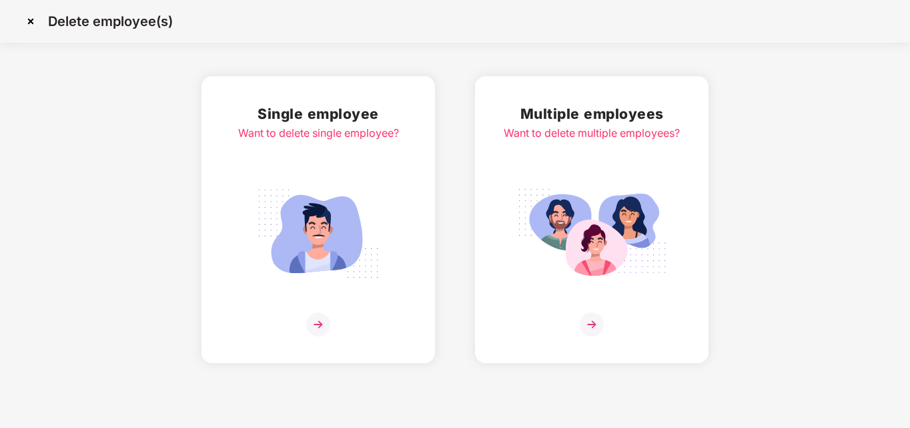
click at [309, 318] on img at bounding box center [318, 324] width 24 height 24
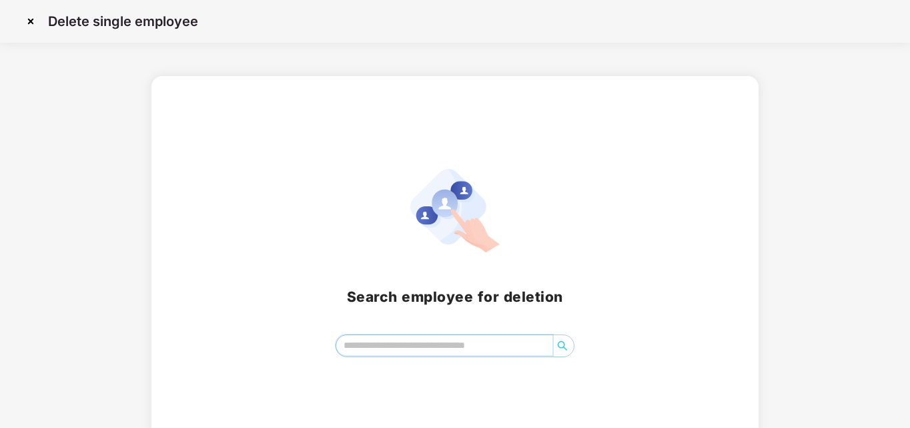
click at [390, 342] on input "search" at bounding box center [444, 345] width 217 height 20
click at [376, 342] on input "*****" at bounding box center [444, 345] width 217 height 20
type input "*****"
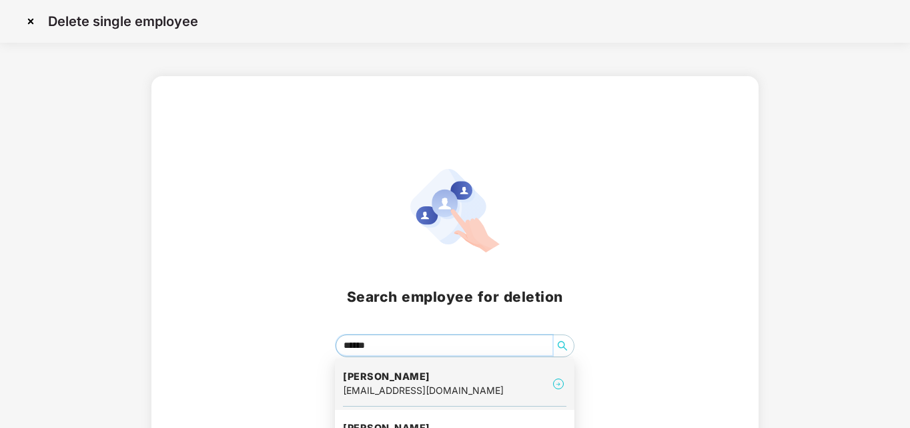
click at [431, 380] on h4 "[PERSON_NAME]" at bounding box center [423, 376] width 161 height 13
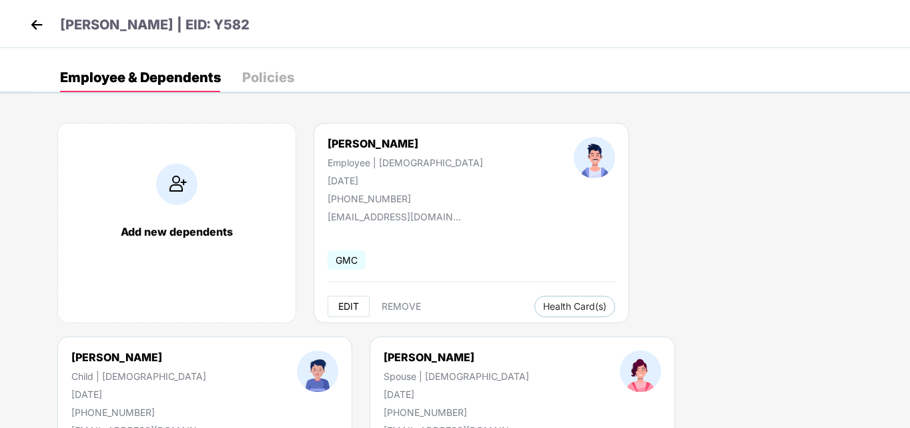
click at [352, 306] on span "EDIT" at bounding box center [348, 306] width 21 height 11
select select "****"
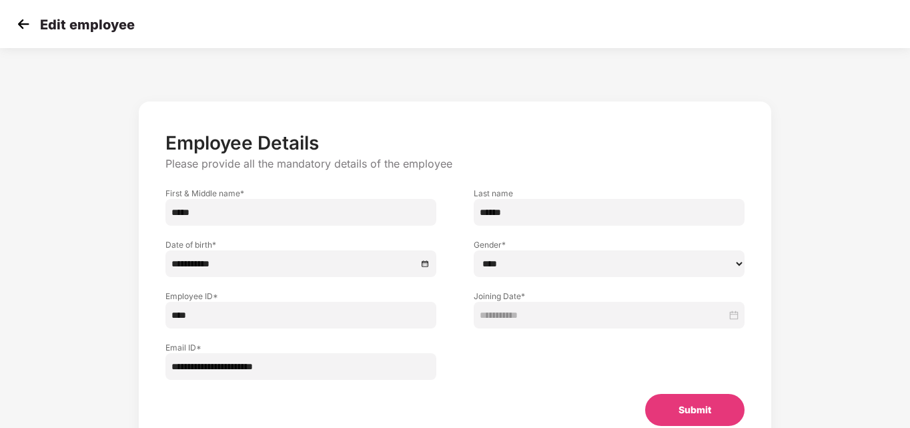
click at [22, 20] on img at bounding box center [23, 24] width 20 height 20
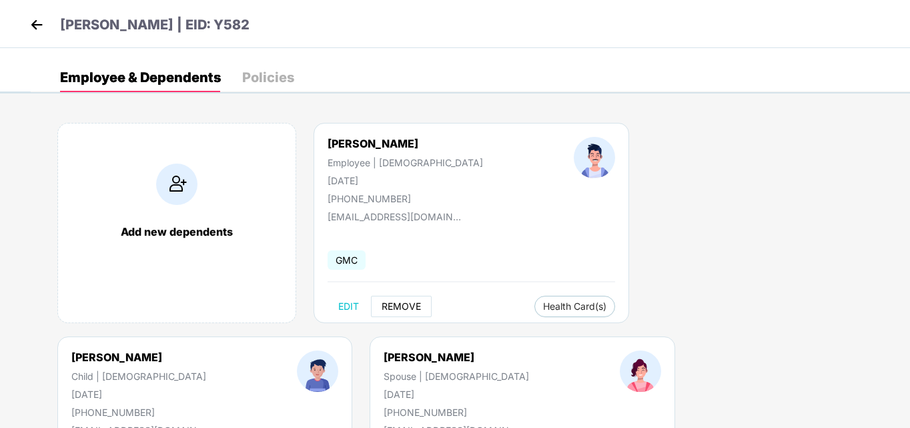
click at [400, 310] on span "REMOVE" at bounding box center [401, 306] width 39 height 11
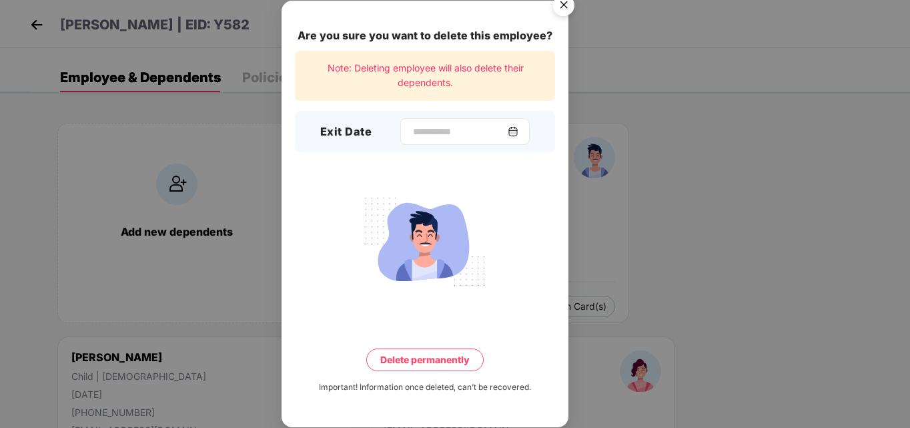
click at [430, 143] on div at bounding box center [464, 131] width 129 height 27
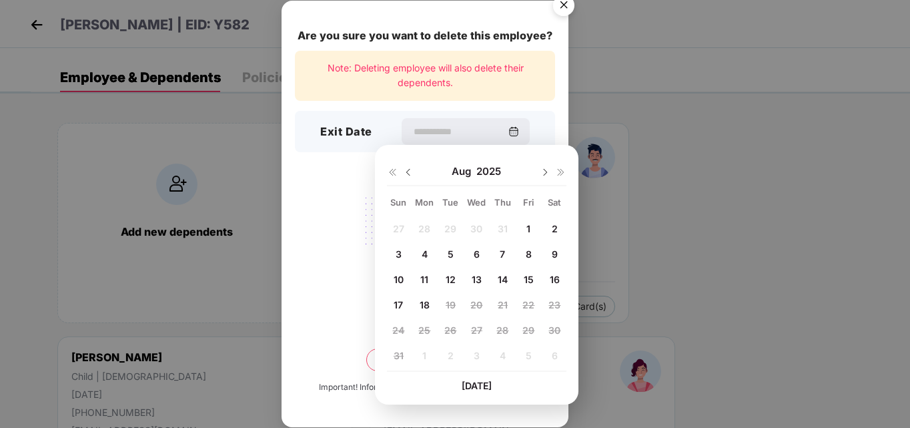
click at [406, 169] on img at bounding box center [408, 172] width 11 height 11
click at [398, 306] on span "20" at bounding box center [398, 304] width 12 height 11
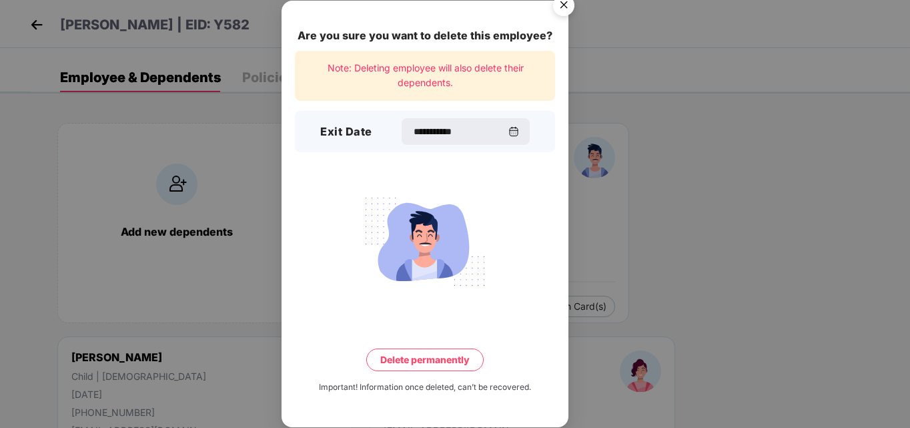
type input "**********"
click at [443, 363] on button "Delete permanently" at bounding box center [424, 359] width 117 height 23
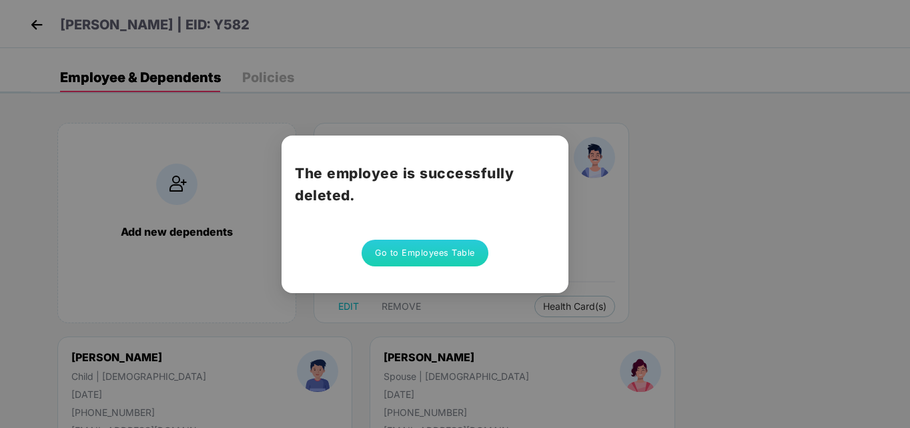
click at [427, 248] on button "Go to Employees Table" at bounding box center [425, 253] width 127 height 27
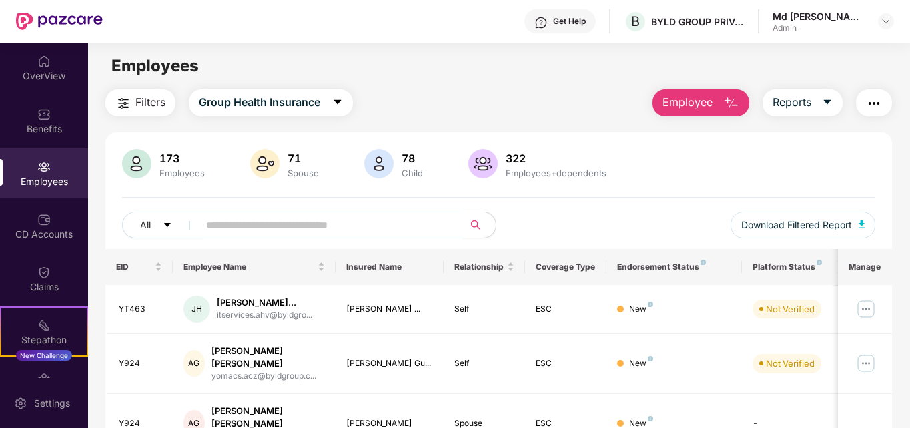
click at [702, 103] on span "Employee" at bounding box center [688, 102] width 50 height 17
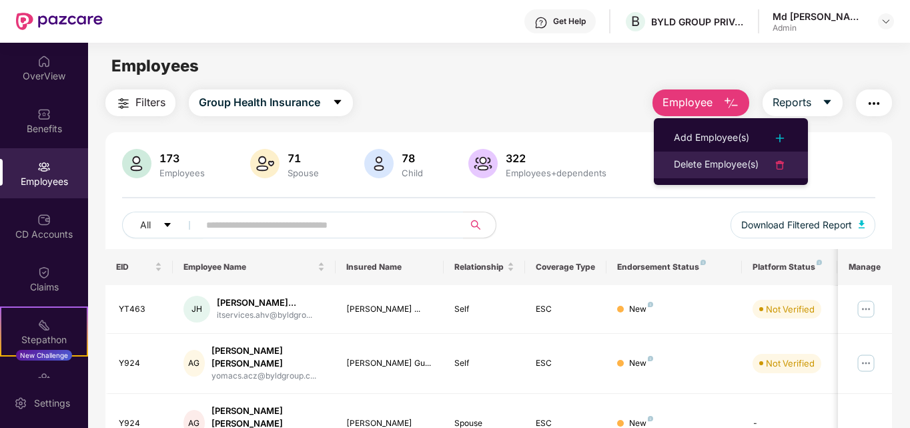
click at [709, 157] on div "Delete Employee(s)" at bounding box center [716, 165] width 85 height 16
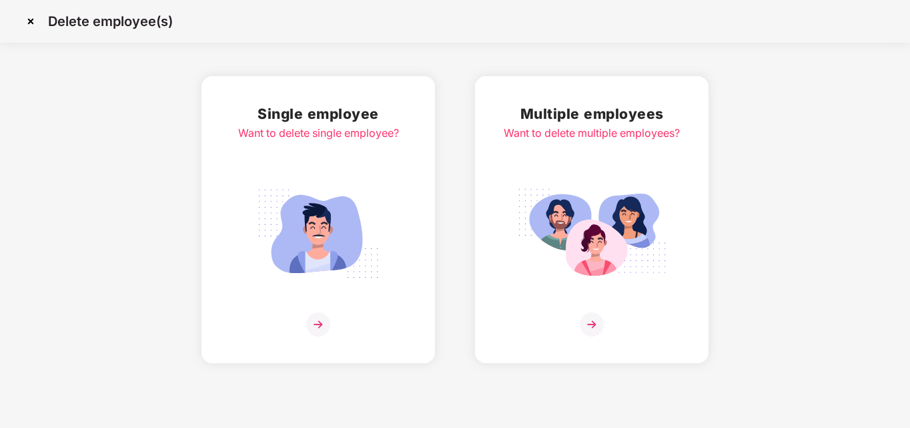
click at [326, 320] on img at bounding box center [318, 324] width 24 height 24
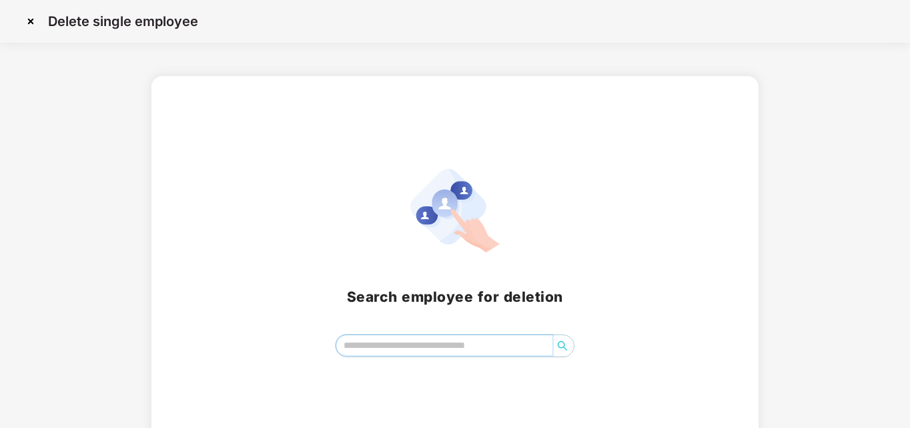
click at [391, 345] on input "search" at bounding box center [444, 345] width 217 height 20
type input "****"
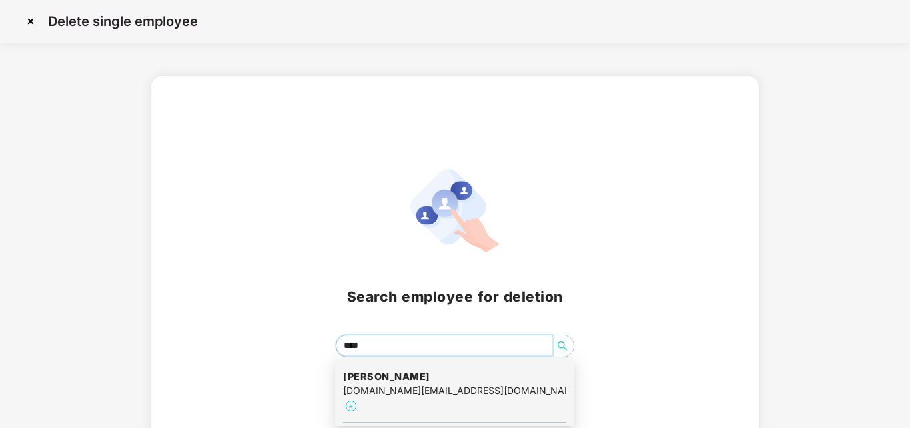
click at [398, 376] on h4 "[PERSON_NAME]" at bounding box center [455, 376] width 224 height 13
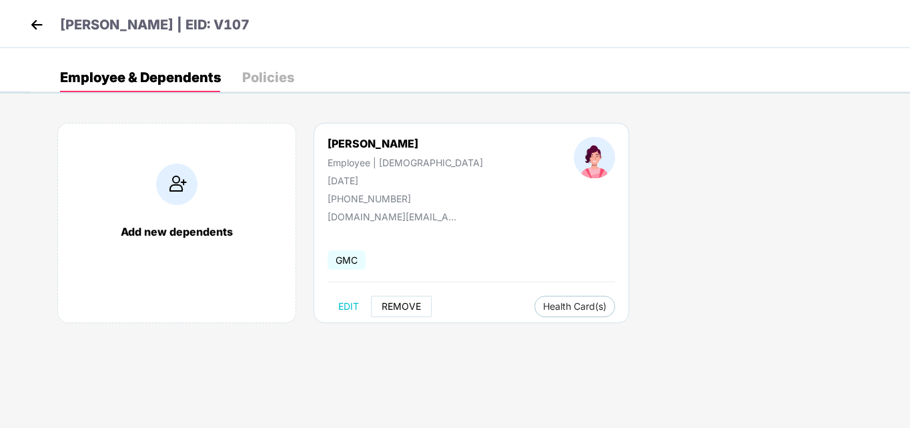
click at [404, 306] on span "REMOVE" at bounding box center [401, 306] width 39 height 11
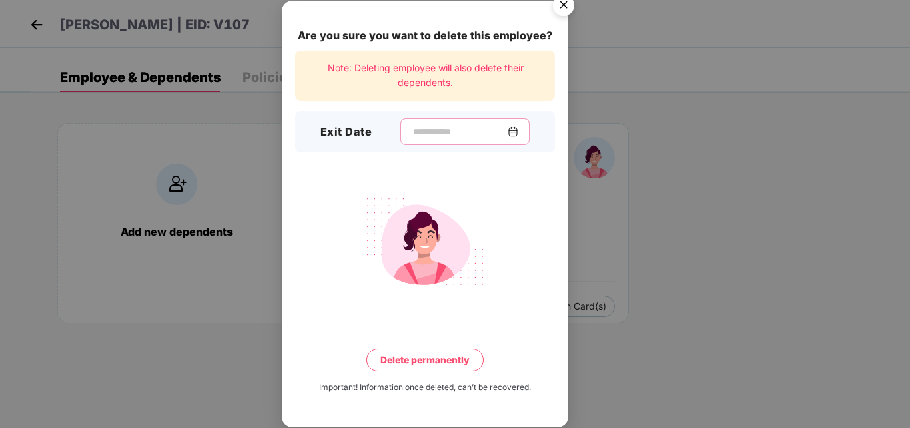
click at [412, 131] on input at bounding box center [460, 132] width 96 height 14
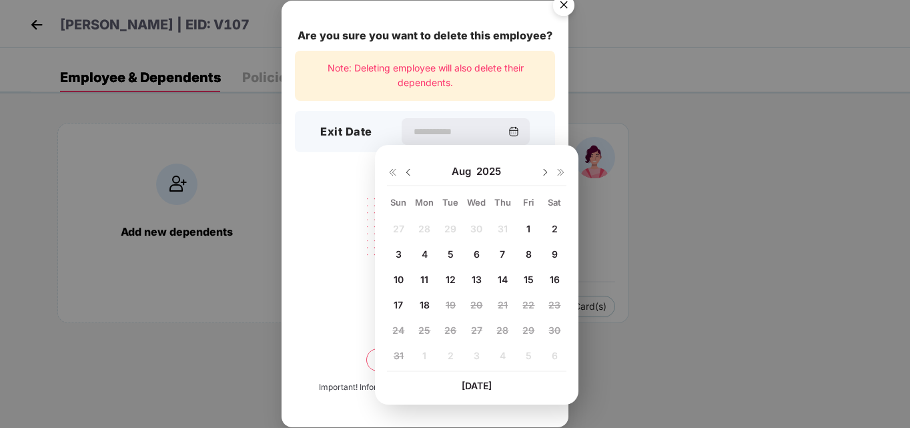
click at [407, 173] on img at bounding box center [408, 172] width 11 height 11
click at [396, 306] on span "20" at bounding box center [398, 304] width 12 height 11
type input "**********"
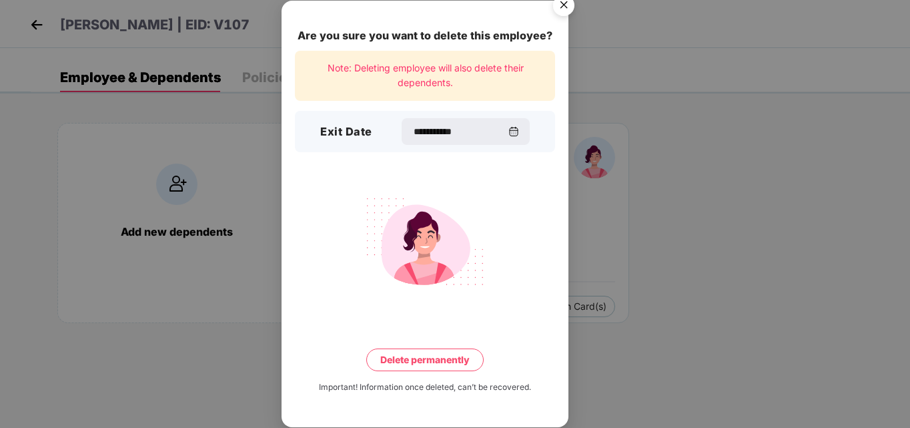
click at [444, 359] on button "Delete permanently" at bounding box center [424, 359] width 117 height 23
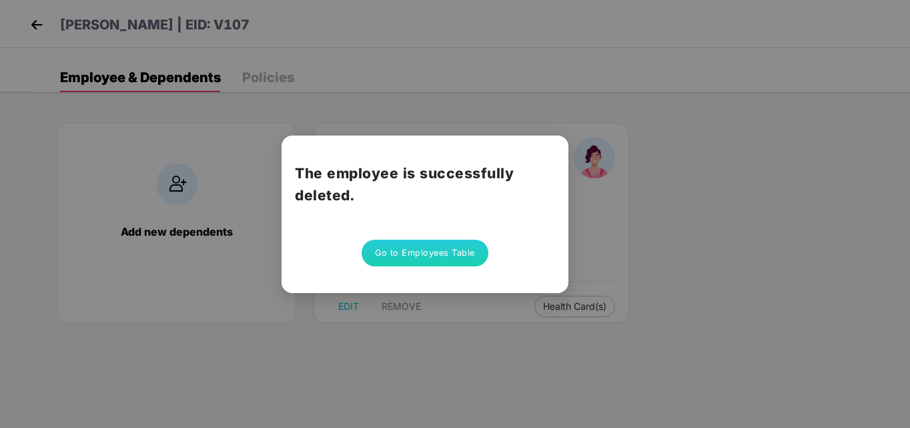
click at [432, 246] on button "Go to Employees Table" at bounding box center [425, 253] width 127 height 27
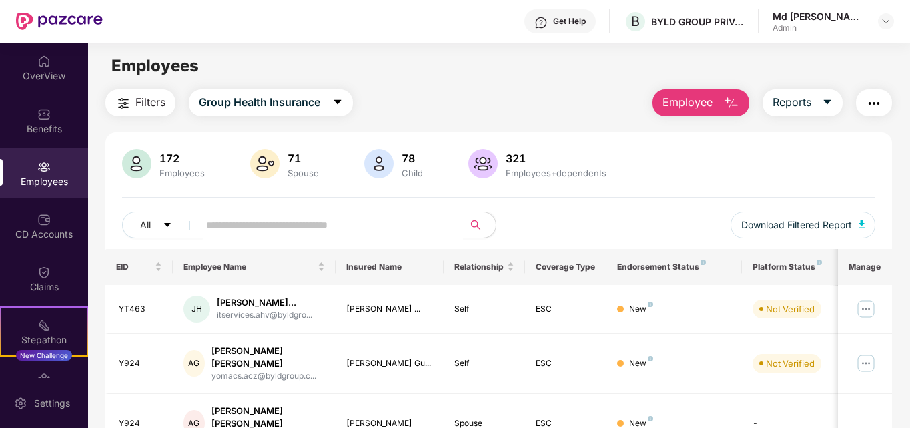
click at [699, 113] on button "Employee" at bounding box center [701, 102] width 97 height 27
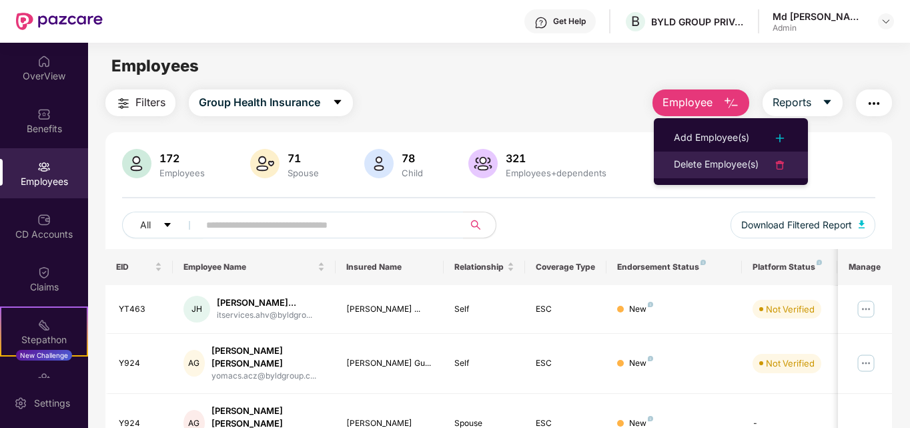
click at [721, 161] on div "Delete Employee(s)" at bounding box center [716, 165] width 85 height 16
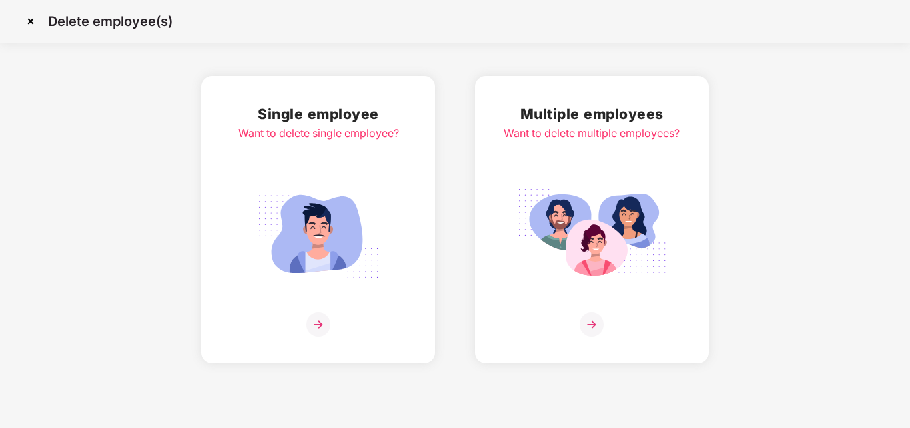
click at [323, 328] on img at bounding box center [318, 324] width 24 height 24
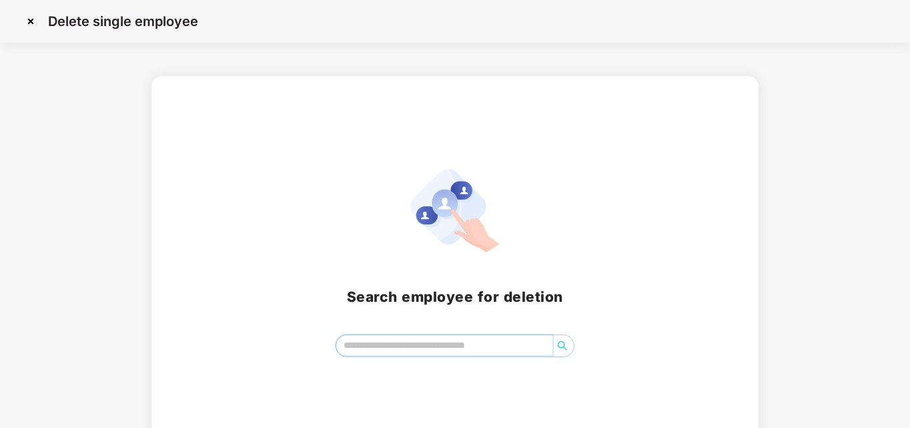
click at [400, 336] on input "search" at bounding box center [444, 345] width 217 height 20
type input "**********"
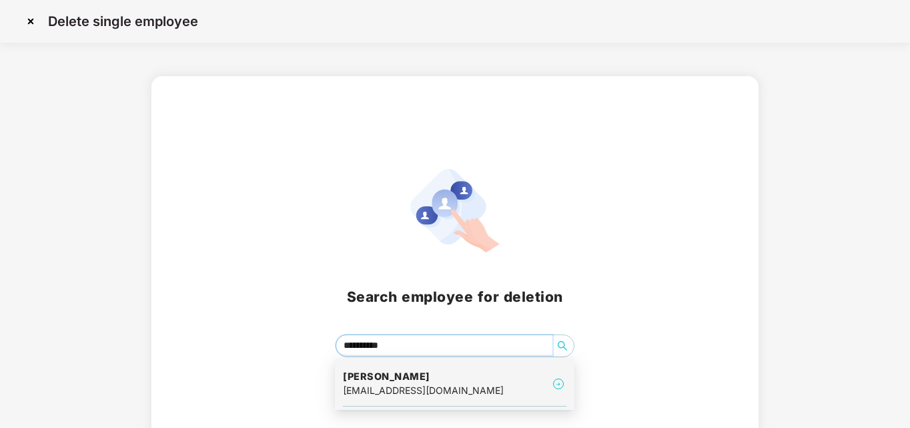
click at [426, 379] on h4 "[PERSON_NAME]" at bounding box center [423, 376] width 161 height 13
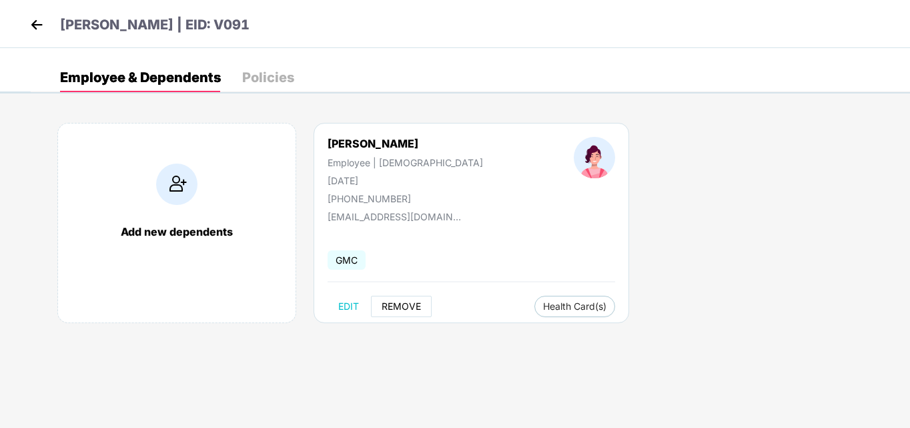
click at [400, 308] on span "REMOVE" at bounding box center [401, 306] width 39 height 11
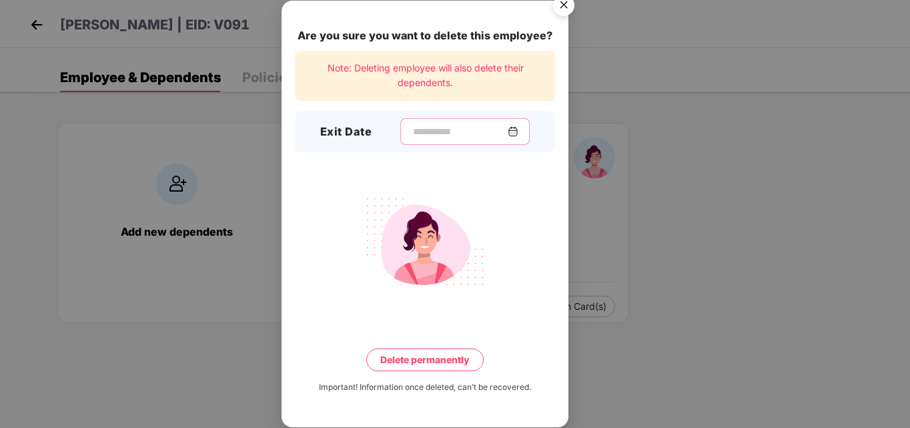
click at [424, 138] on input at bounding box center [460, 132] width 96 height 14
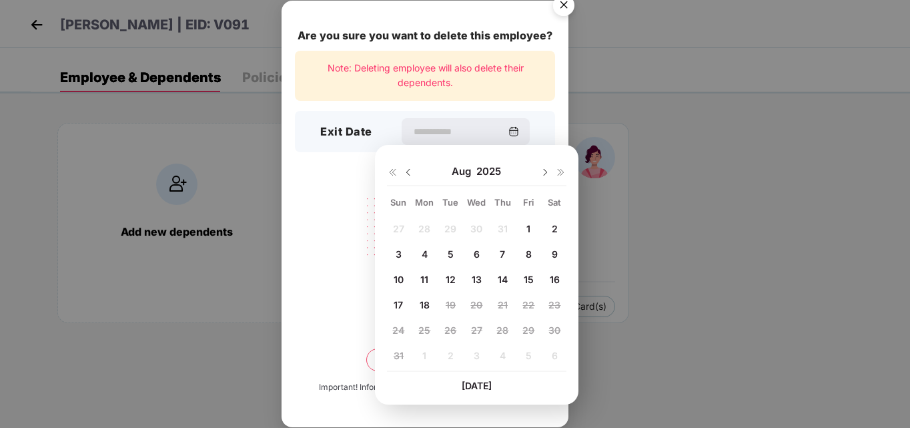
click at [529, 227] on span "1" at bounding box center [528, 228] width 4 height 11
type input "**********"
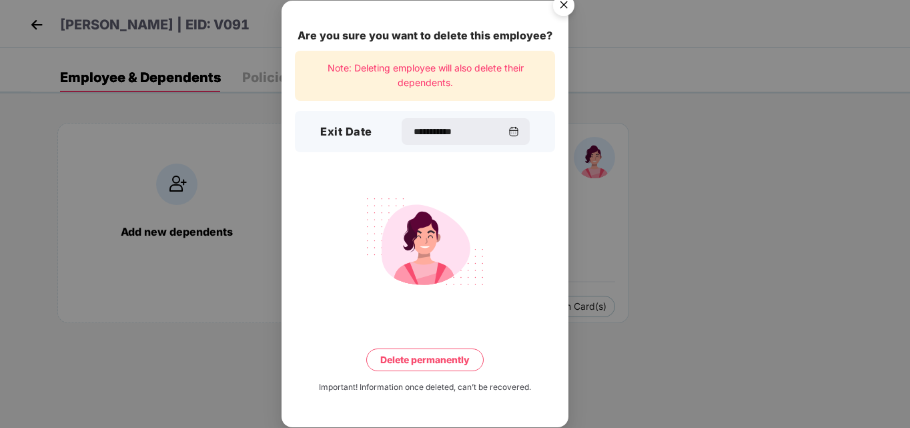
click at [453, 364] on button "Delete permanently" at bounding box center [424, 359] width 117 height 23
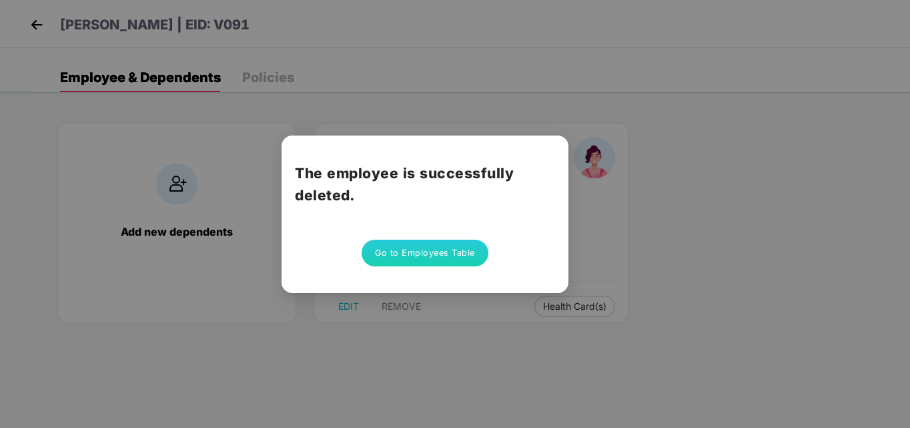
click at [425, 247] on button "Go to Employees Table" at bounding box center [425, 253] width 127 height 27
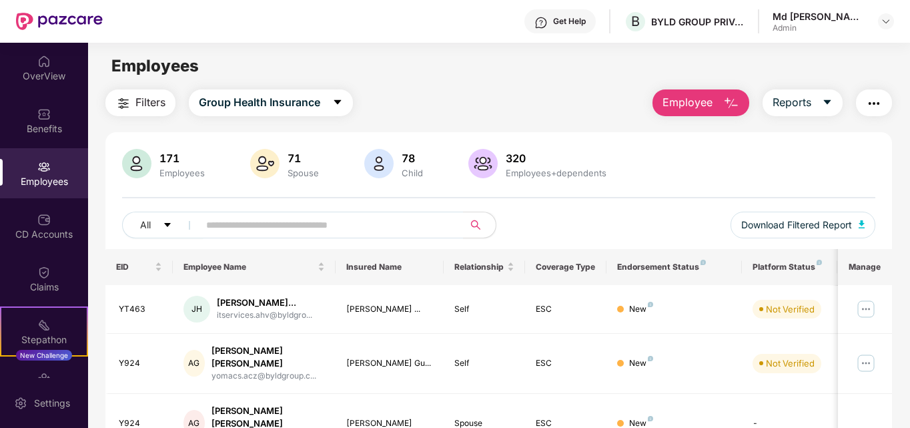
click at [695, 111] on span "Employee" at bounding box center [688, 102] width 50 height 17
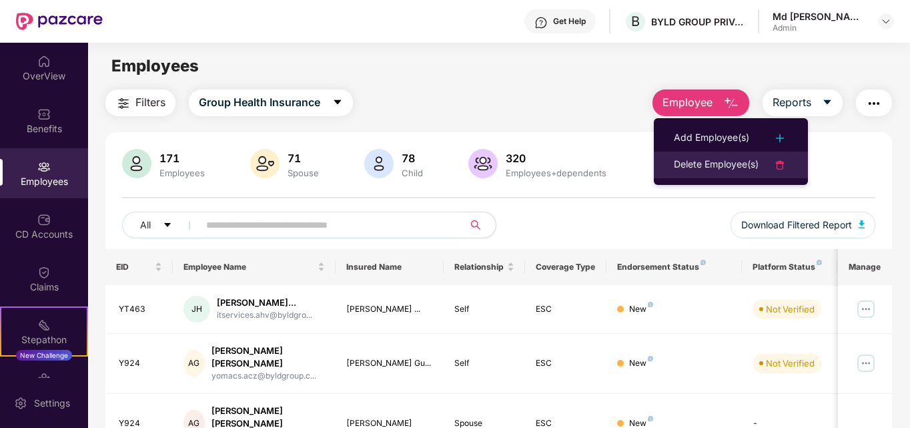
click at [721, 170] on div "Delete Employee(s)" at bounding box center [716, 165] width 85 height 16
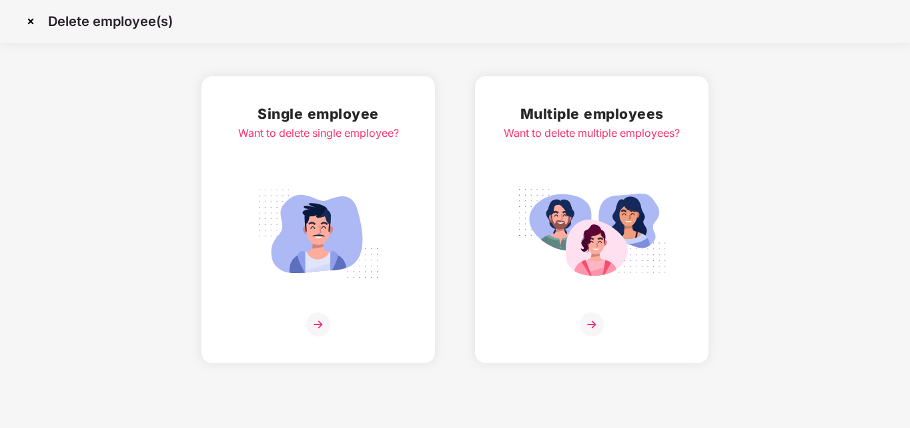
click at [316, 326] on img at bounding box center [318, 324] width 24 height 24
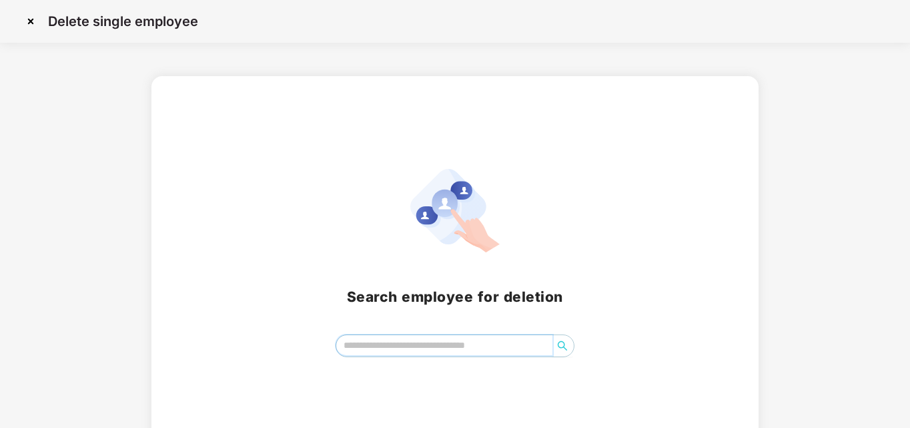
click at [384, 344] on input "search" at bounding box center [444, 345] width 217 height 20
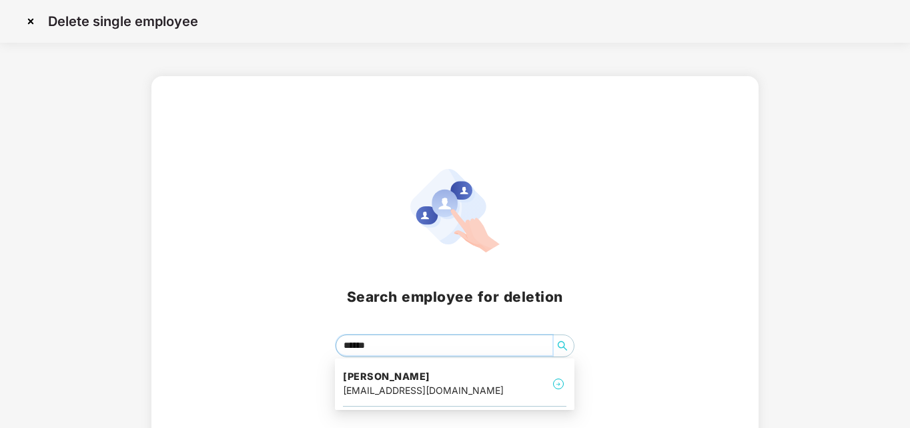
type input "*******"
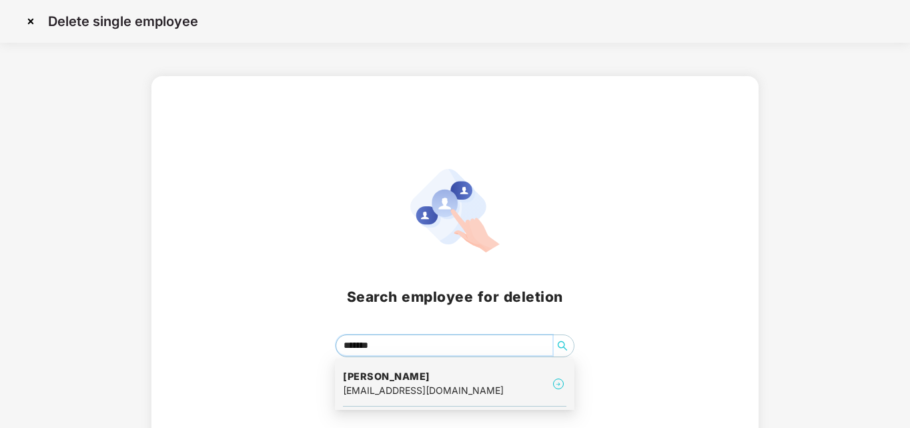
click at [399, 382] on h4 "[PERSON_NAME]" at bounding box center [423, 376] width 161 height 13
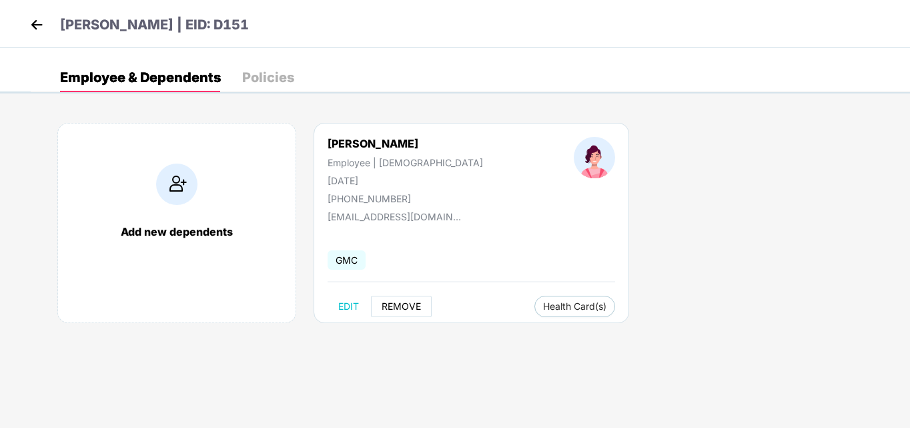
click at [404, 307] on span "REMOVE" at bounding box center [401, 306] width 39 height 11
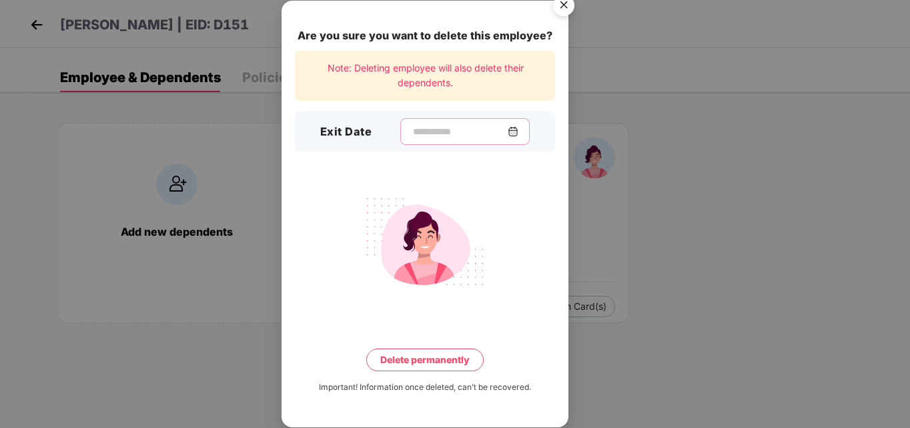
click at [443, 133] on input at bounding box center [460, 132] width 96 height 14
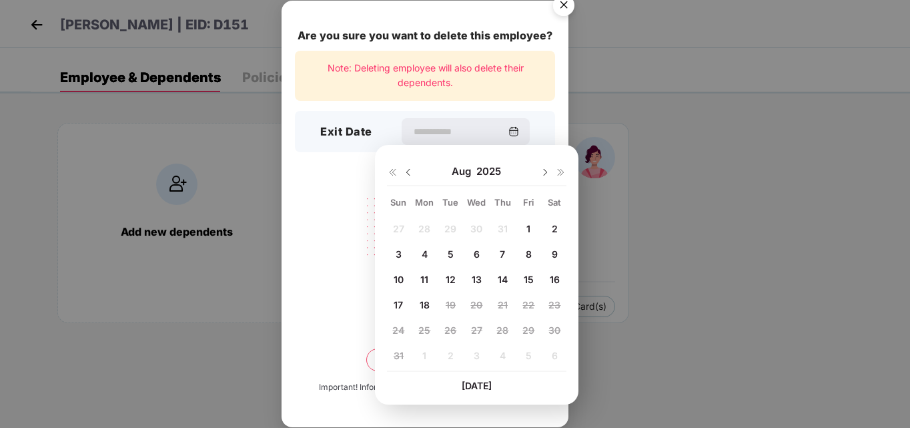
click at [478, 256] on span "6" at bounding box center [477, 253] width 6 height 11
type input "**********"
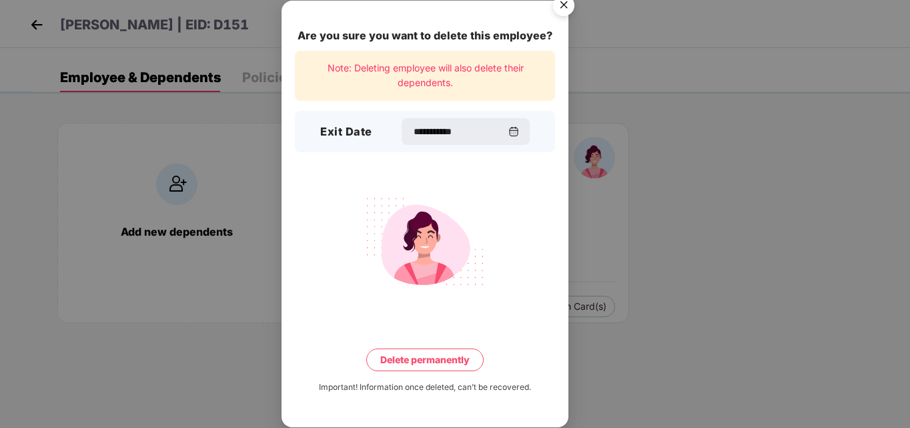
click at [411, 367] on button "Delete permanently" at bounding box center [424, 359] width 117 height 23
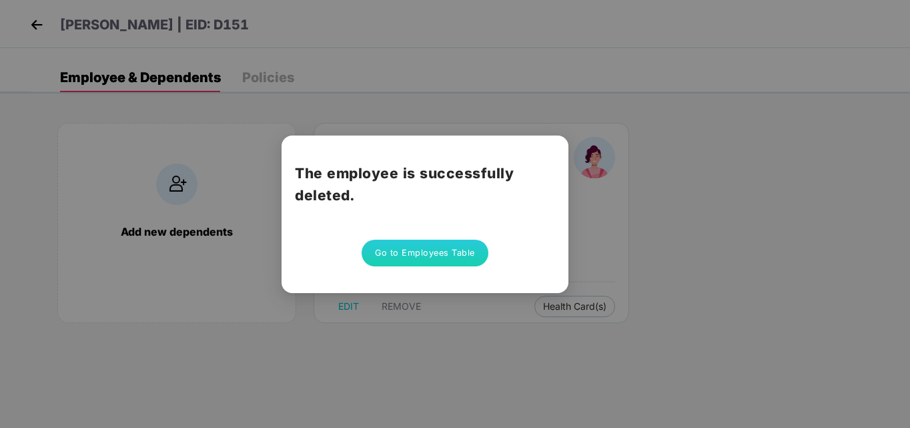
click at [422, 258] on button "Go to Employees Table" at bounding box center [425, 253] width 127 height 27
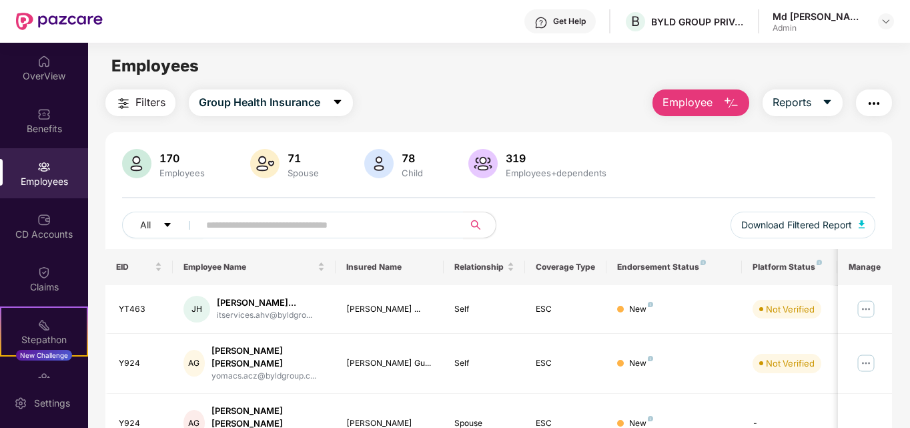
click at [691, 107] on span "Employee" at bounding box center [688, 102] width 50 height 17
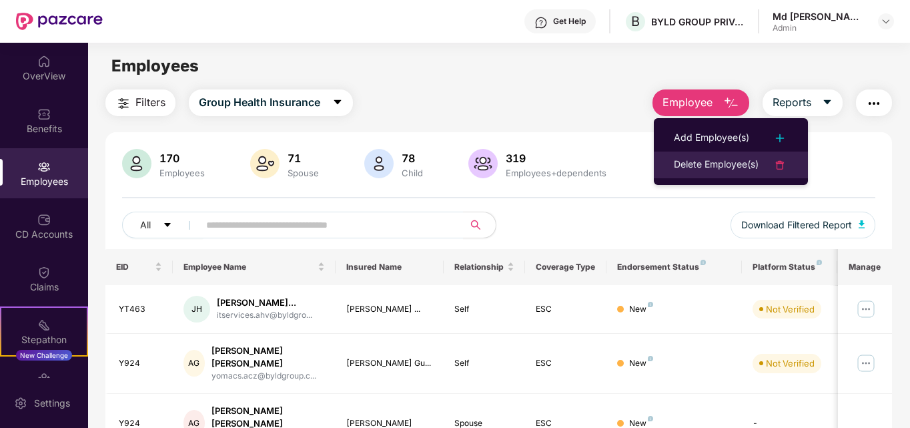
click at [710, 172] on div "Delete Employee(s)" at bounding box center [716, 165] width 85 height 16
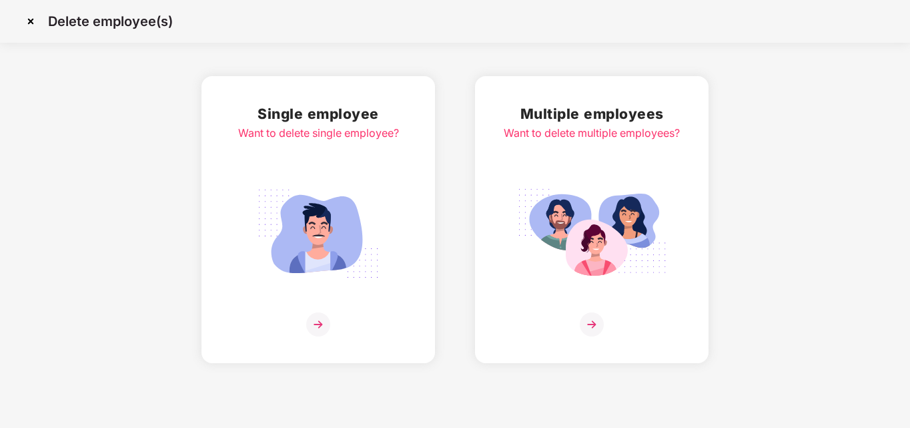
click at [318, 322] on img at bounding box center [318, 324] width 24 height 24
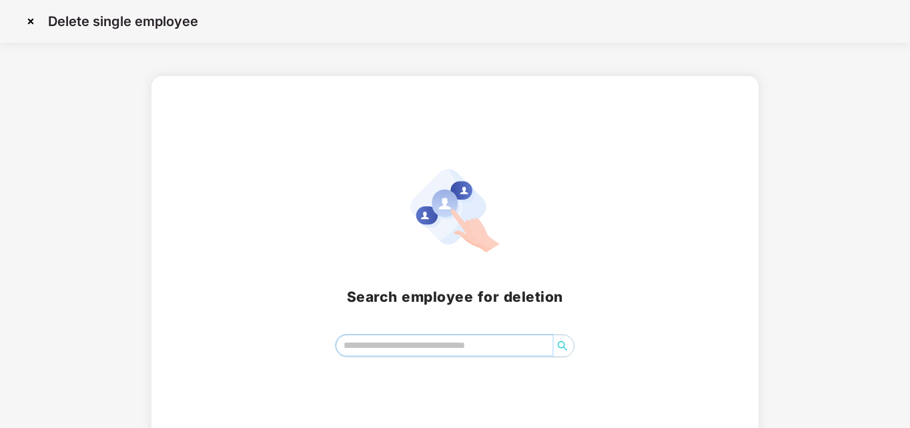
click at [395, 338] on input "search" at bounding box center [444, 345] width 217 height 20
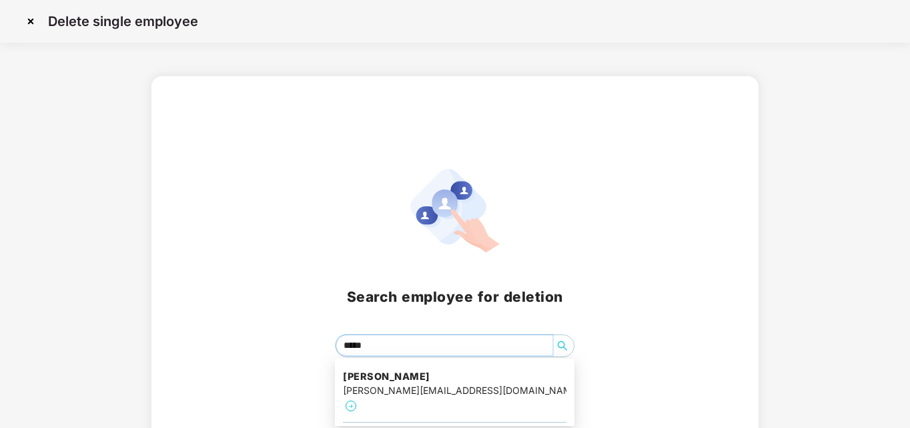
type input "******"
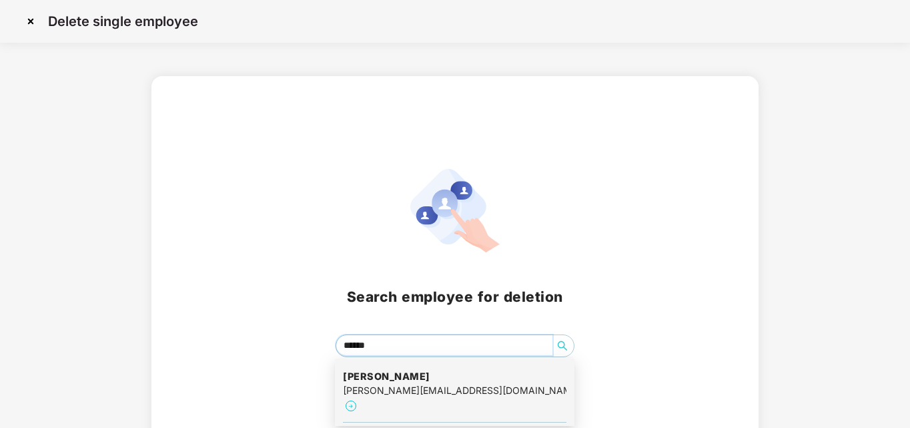
click at [415, 380] on h4 "[PERSON_NAME]" at bounding box center [455, 376] width 224 height 13
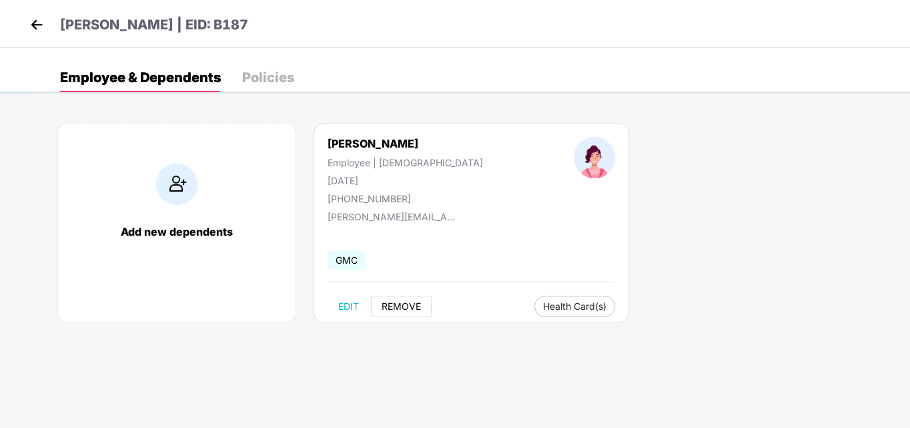
click at [406, 305] on span "REMOVE" at bounding box center [401, 306] width 39 height 11
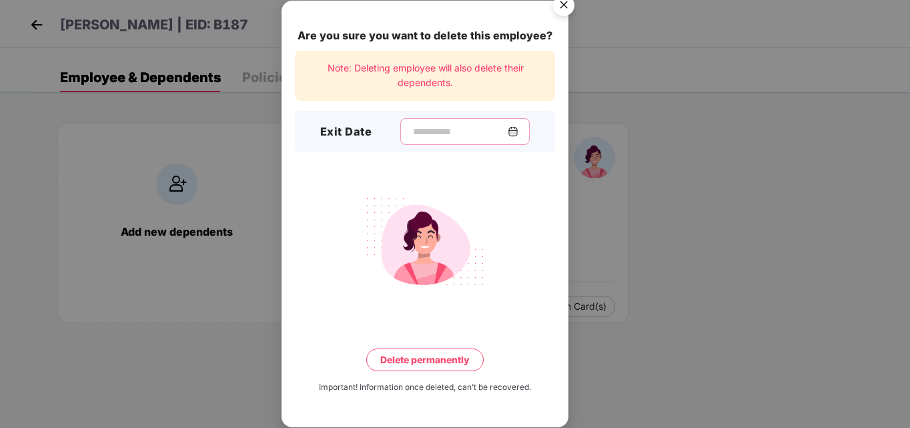
click at [415, 135] on input at bounding box center [460, 132] width 96 height 14
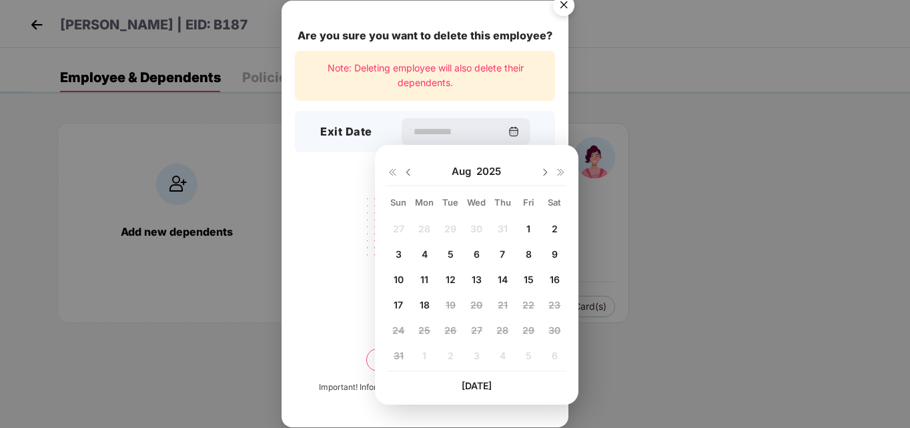
click at [407, 175] on img at bounding box center [408, 172] width 11 height 11
click at [398, 306] on span "20" at bounding box center [398, 304] width 12 height 11
type input "**********"
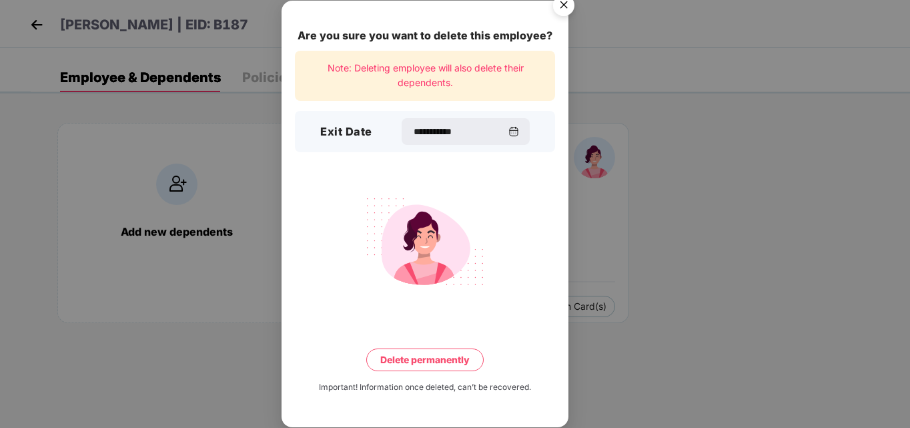
click at [443, 364] on button "Delete permanently" at bounding box center [424, 359] width 117 height 23
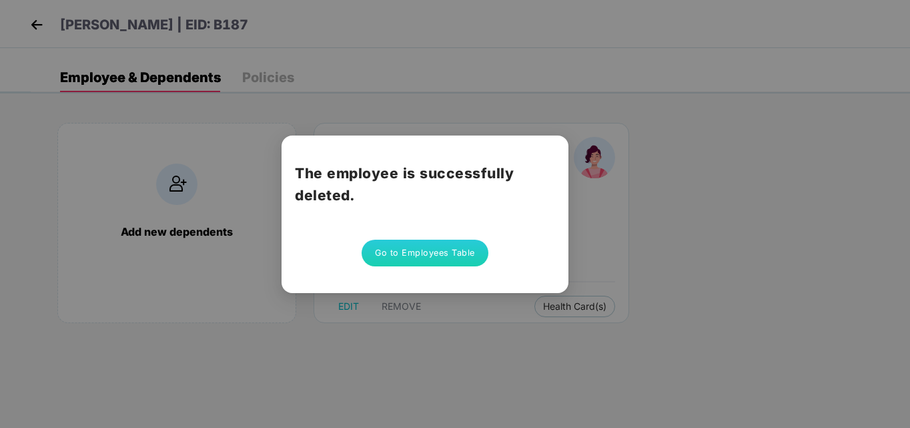
click at [426, 252] on button "Go to Employees Table" at bounding box center [425, 253] width 127 height 27
